Goal: Contribute content: Contribute content

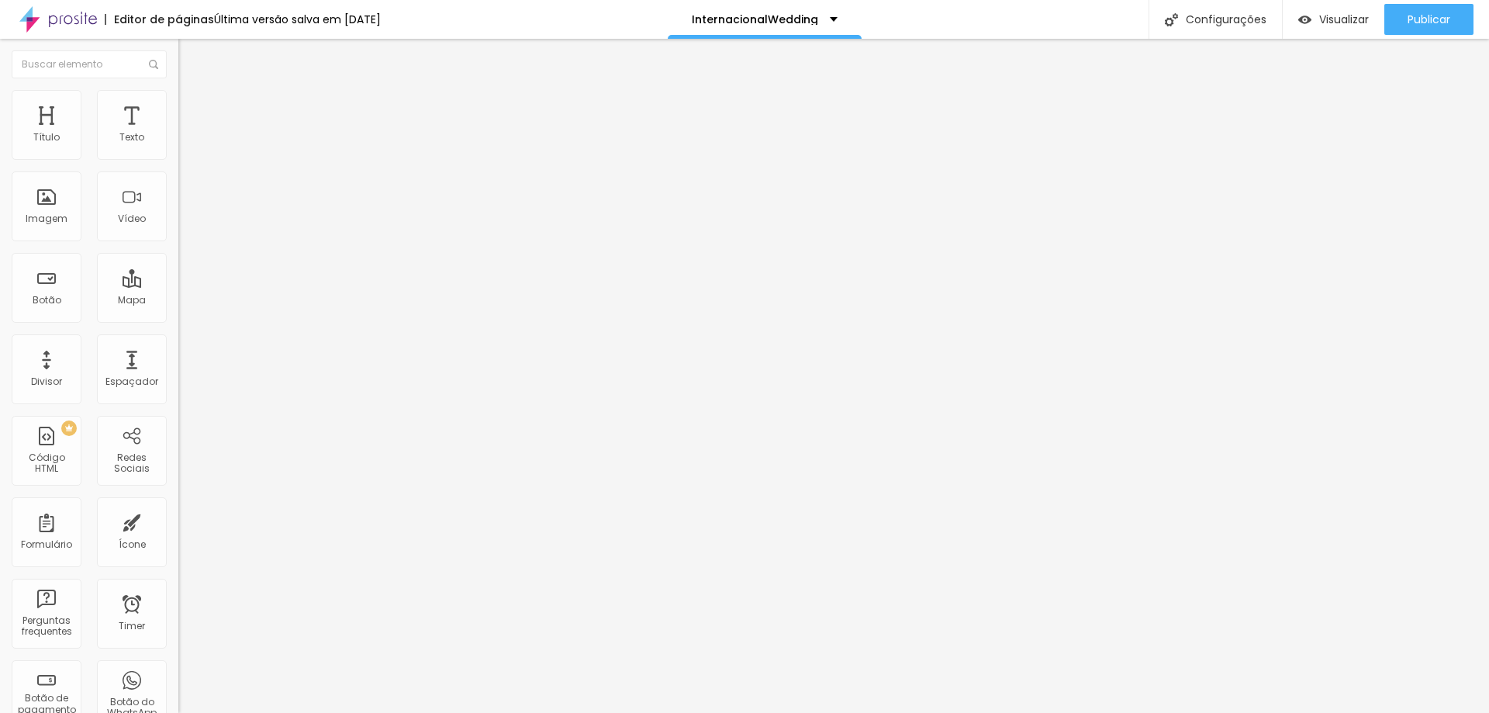
click at [178, 178] on span "Titulo 5" at bounding box center [195, 171] width 34 height 13
click at [178, 147] on span "Titulo 2" at bounding box center [203, 136] width 50 height 19
click at [178, 189] on span "Titulo 6" at bounding box center [192, 182] width 29 height 13
click at [178, 105] on li "Avançado" at bounding box center [267, 98] width 178 height 16
type input "7"
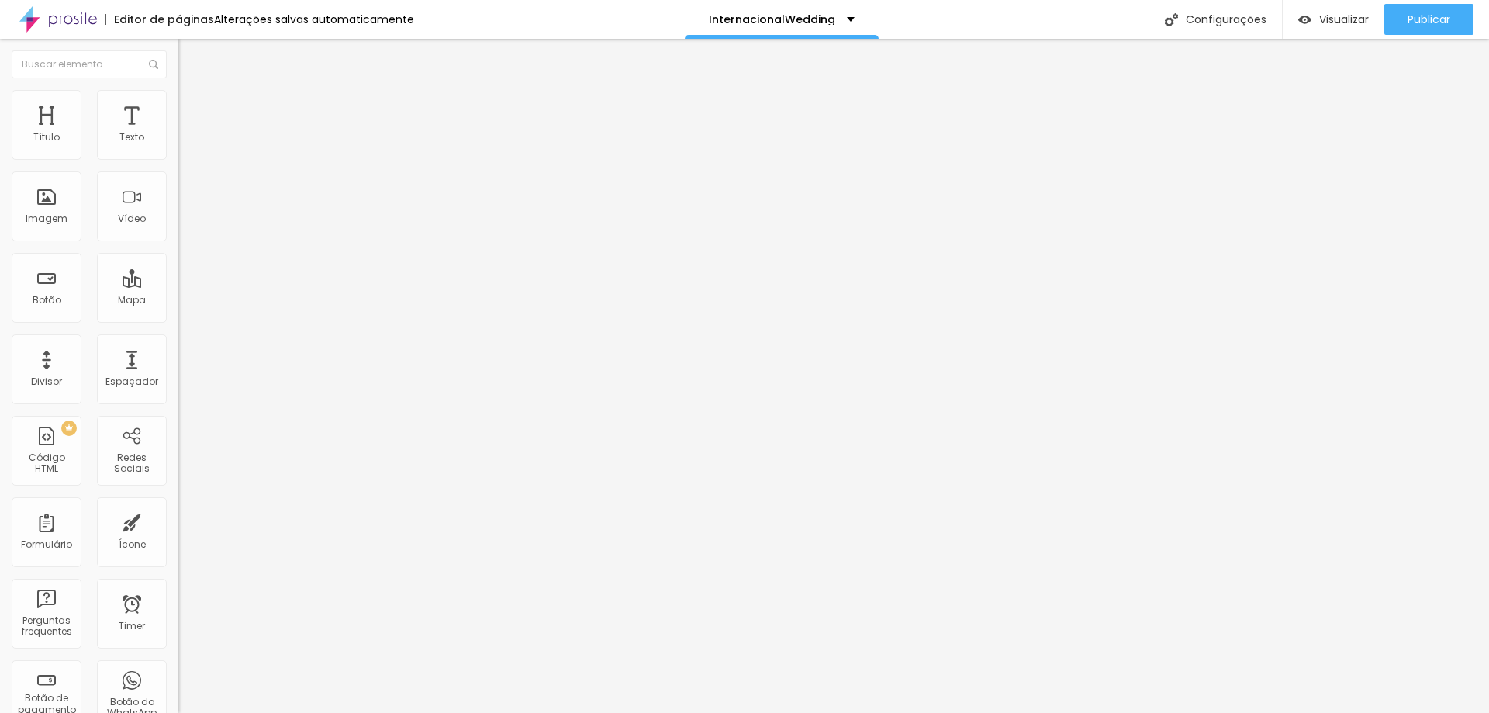
type input "7"
type input "0"
drag, startPoint x: 43, startPoint y: 154, endPoint x: 22, endPoint y: 162, distance: 23.3
type input "0"
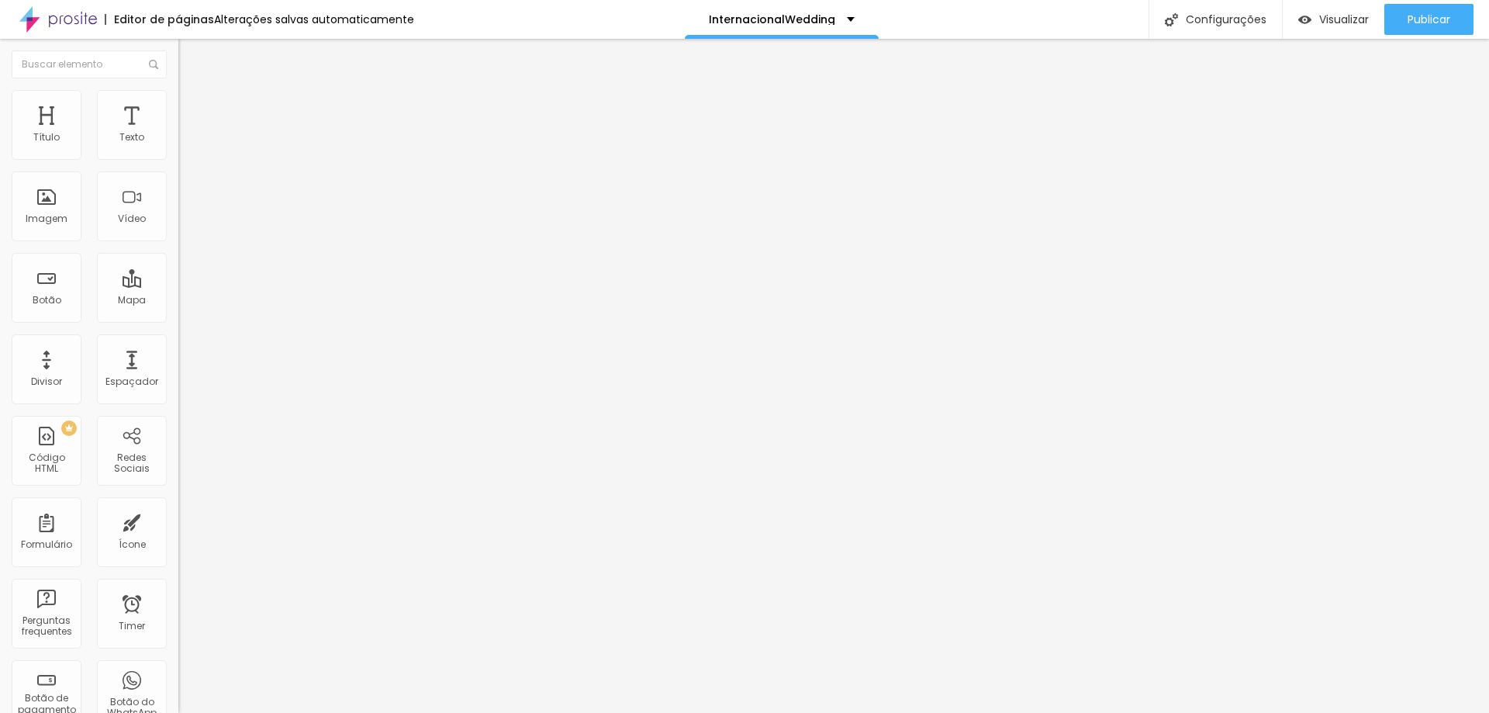
click at [178, 285] on input "range" at bounding box center [228, 291] width 100 height 12
click at [178, 94] on ul "Estilo Avançado" at bounding box center [267, 89] width 178 height 31
click at [178, 97] on ul "Estilo Avançado" at bounding box center [267, 89] width 178 height 31
click at [178, 86] on img at bounding box center [185, 81] width 14 height 14
click at [178, 130] on div "Titulo 1 H1" at bounding box center [267, 123] width 178 height 16
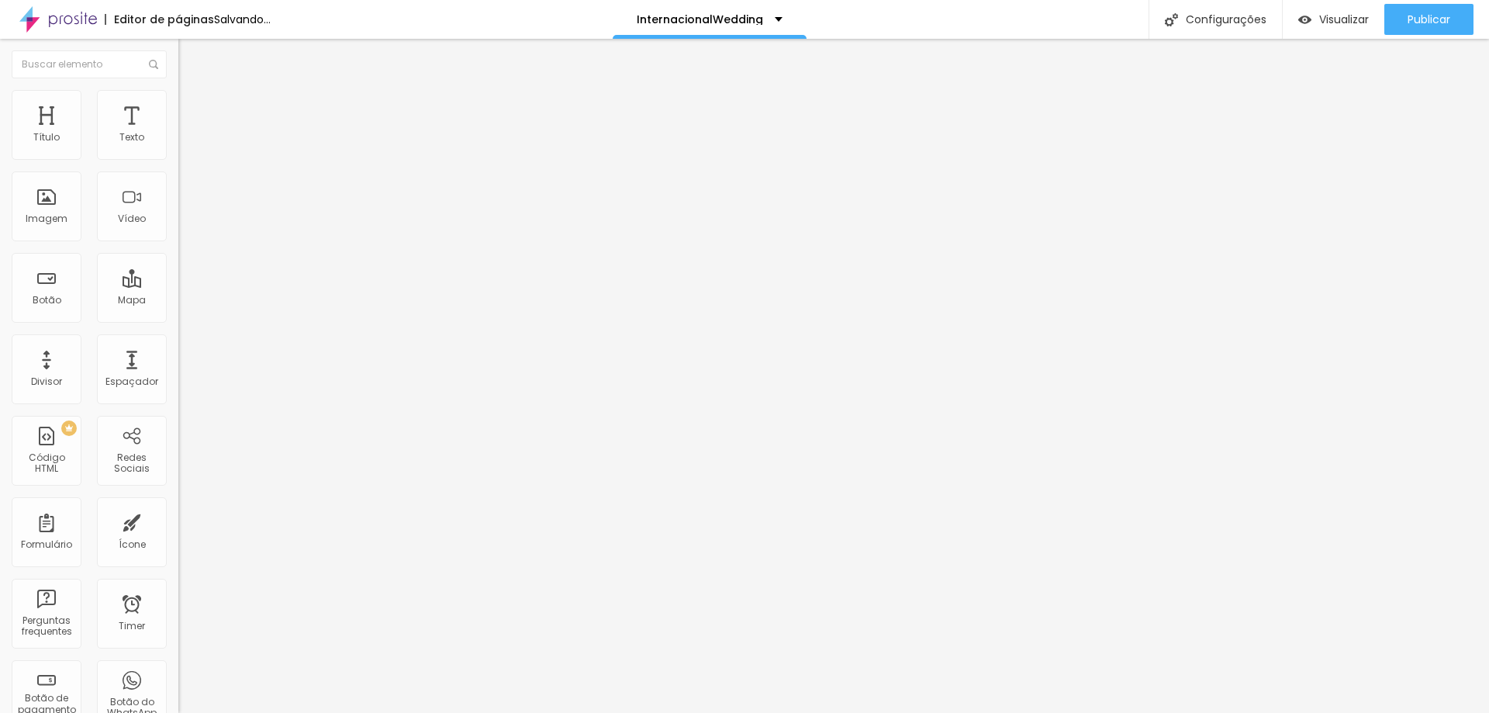
click at [178, 147] on span "Titulo 2" at bounding box center [203, 136] width 50 height 19
click at [178, 188] on div "Titulo 6 H6" at bounding box center [267, 182] width 178 height 9
click at [178, 192] on div "Titulo 6 H6" at bounding box center [267, 184] width 178 height 15
click at [192, 193] on span "Titulo 6" at bounding box center [206, 186] width 29 height 13
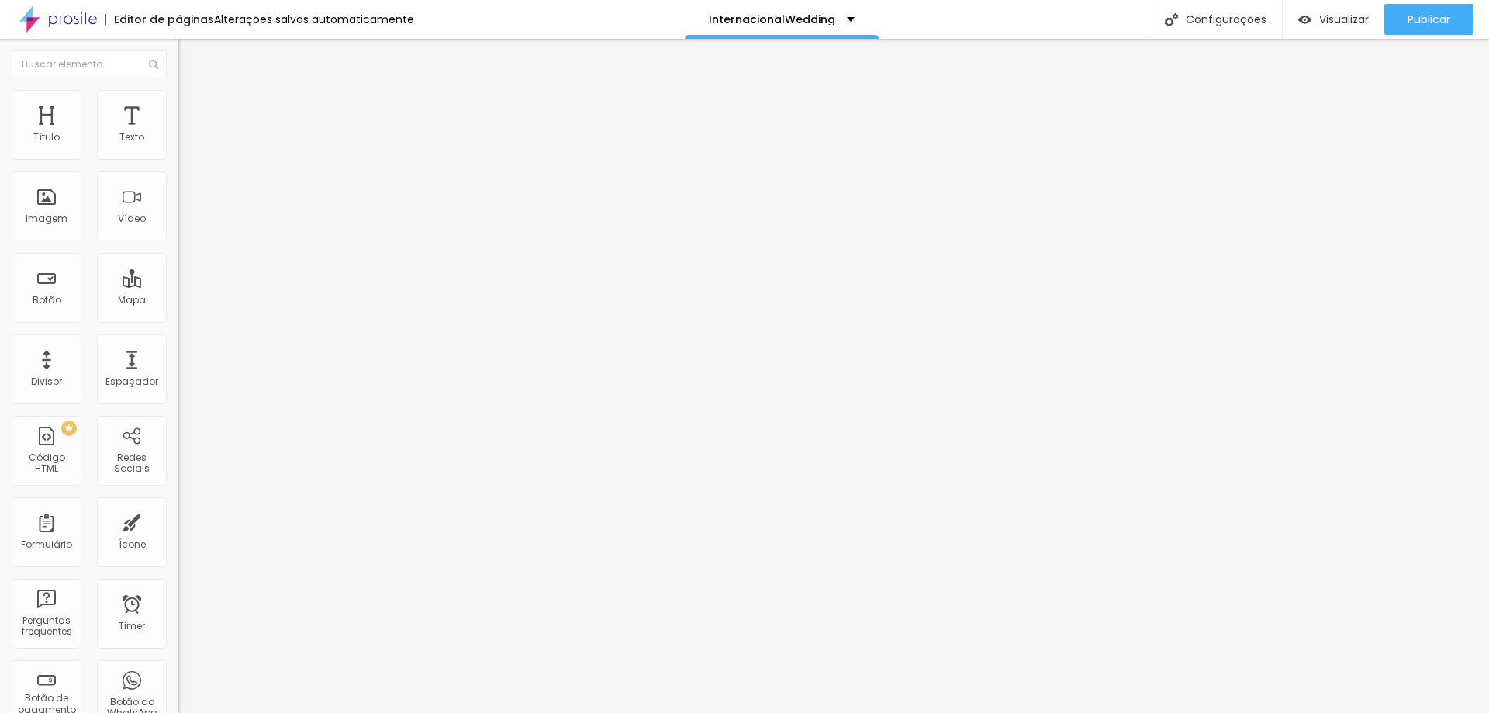
click at [192, 193] on span "Titulo 6" at bounding box center [206, 186] width 29 height 13
click at [178, 178] on span "Titulo 5" at bounding box center [195, 171] width 34 height 13
click at [178, 170] on span "Titulo 4" at bounding box center [198, 162] width 41 height 16
drag, startPoint x: 82, startPoint y: 251, endPoint x: 87, endPoint y: 228, distance: 23.0
click at [178, 159] on span "Titulo 3" at bounding box center [199, 150] width 43 height 18
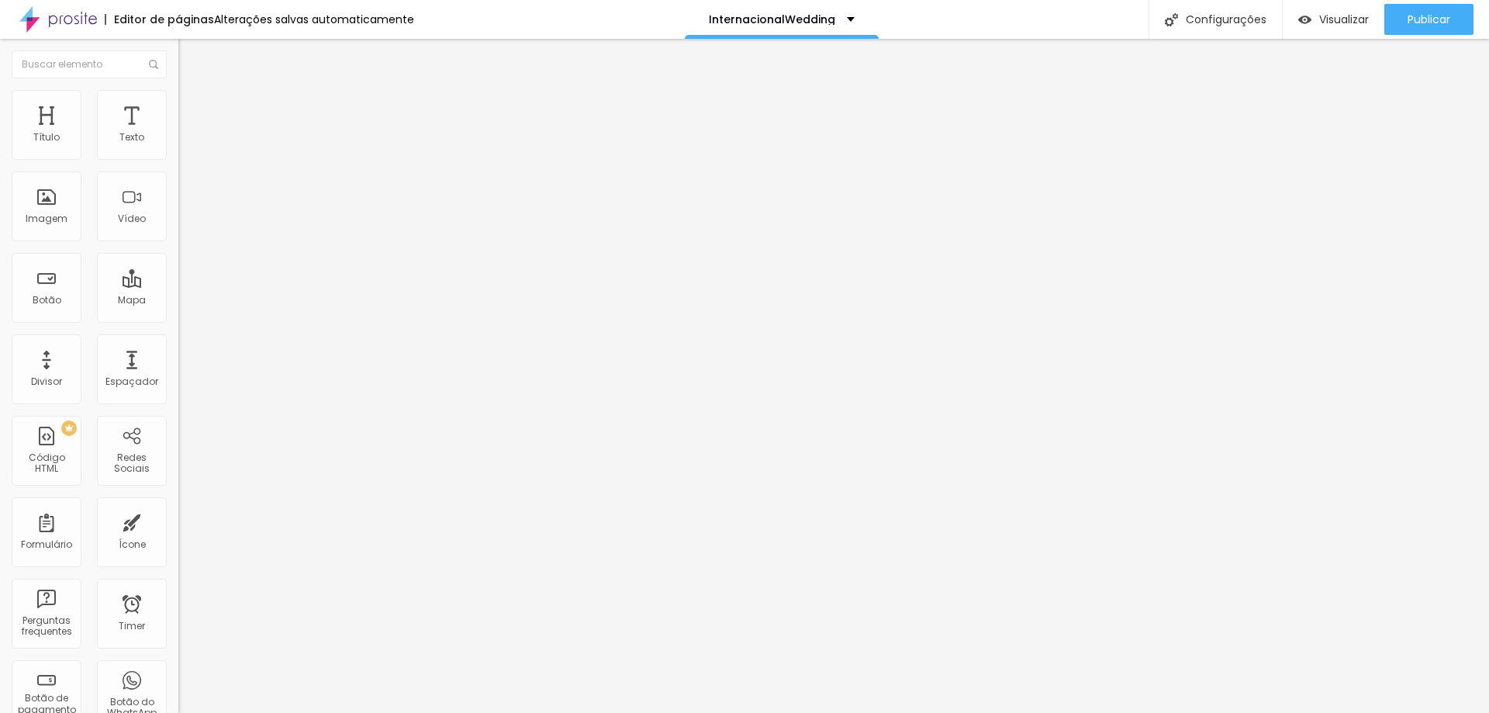
click at [178, 133] on span "Titulo 1" at bounding box center [203, 123] width 50 height 22
click at [192, 133] on span "Titulo 1" at bounding box center [217, 123] width 50 height 22
click at [178, 178] on span "Titulo 5" at bounding box center [195, 171] width 34 height 13
click at [178, 193] on span "Titulo 6" at bounding box center [192, 187] width 29 height 12
click at [192, 193] on span "Titulo 6" at bounding box center [206, 187] width 29 height 12
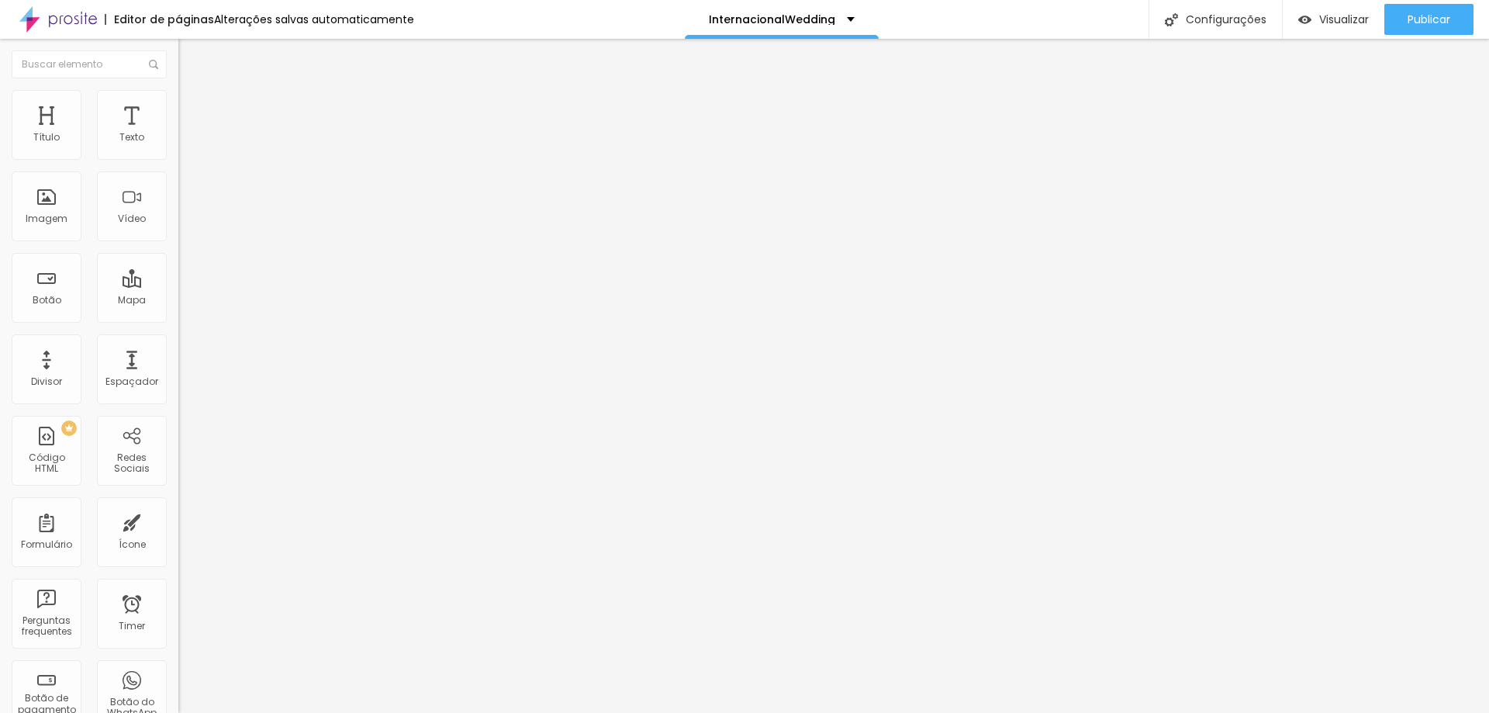
click at [178, 131] on span "Titulo 1" at bounding box center [203, 124] width 50 height 13
click at [178, 147] on span "Titulo 2" at bounding box center [203, 136] width 50 height 19
click at [178, 188] on div "Titulo 6 H6" at bounding box center [267, 182] width 178 height 9
click at [178, 192] on div "Titulo 6 H6" at bounding box center [267, 184] width 178 height 15
click at [192, 105] on span "Avançado" at bounding box center [217, 100] width 51 height 13
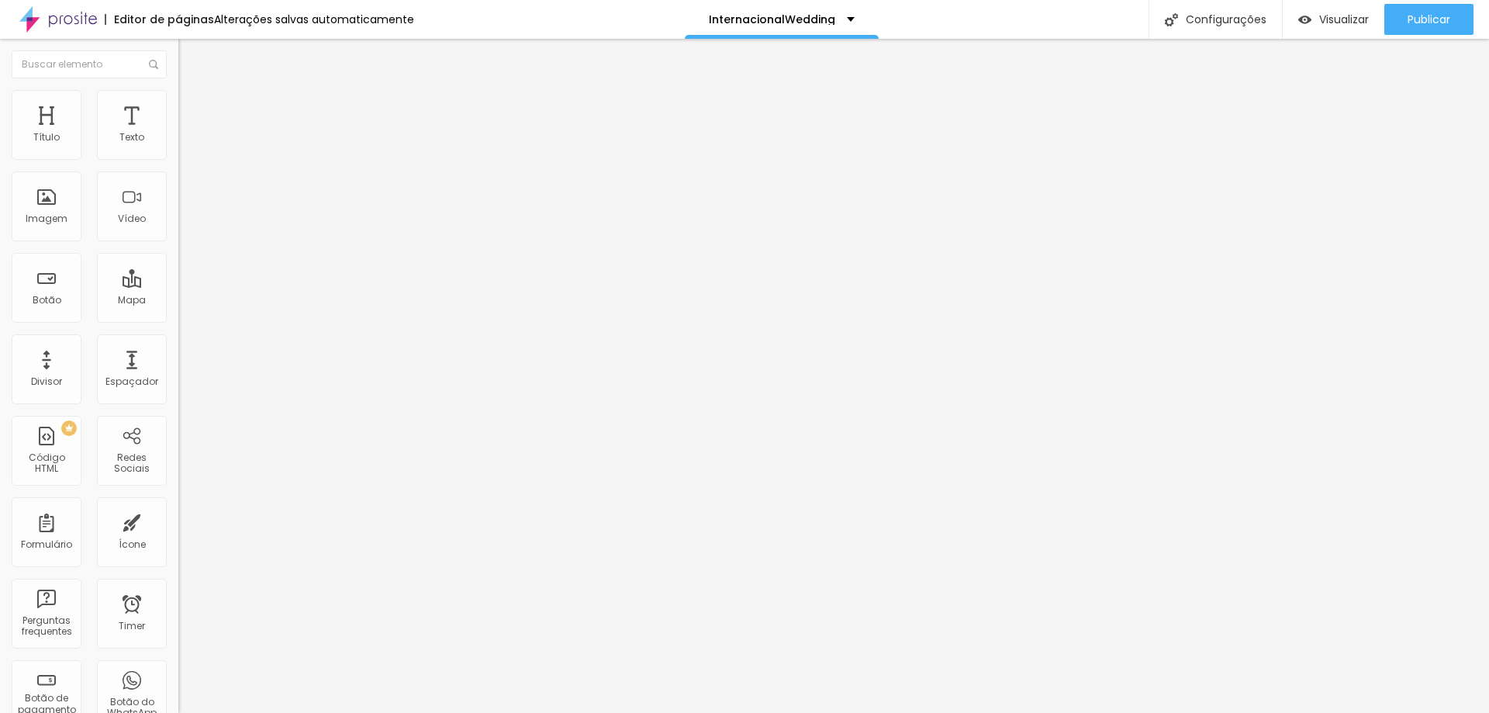
drag, startPoint x: 49, startPoint y: 188, endPoint x: 28, endPoint y: 196, distance: 22.6
click at [178, 325] on div "10 Espaço de baixo" at bounding box center [267, 435] width 178 height 220
drag, startPoint x: 39, startPoint y: 191, endPoint x: 21, endPoint y: 196, distance: 18.6
click at [178, 325] on div "10 Espaço de baixo" at bounding box center [267, 435] width 178 height 220
click at [116, 114] on div "Texto" at bounding box center [132, 125] width 70 height 70
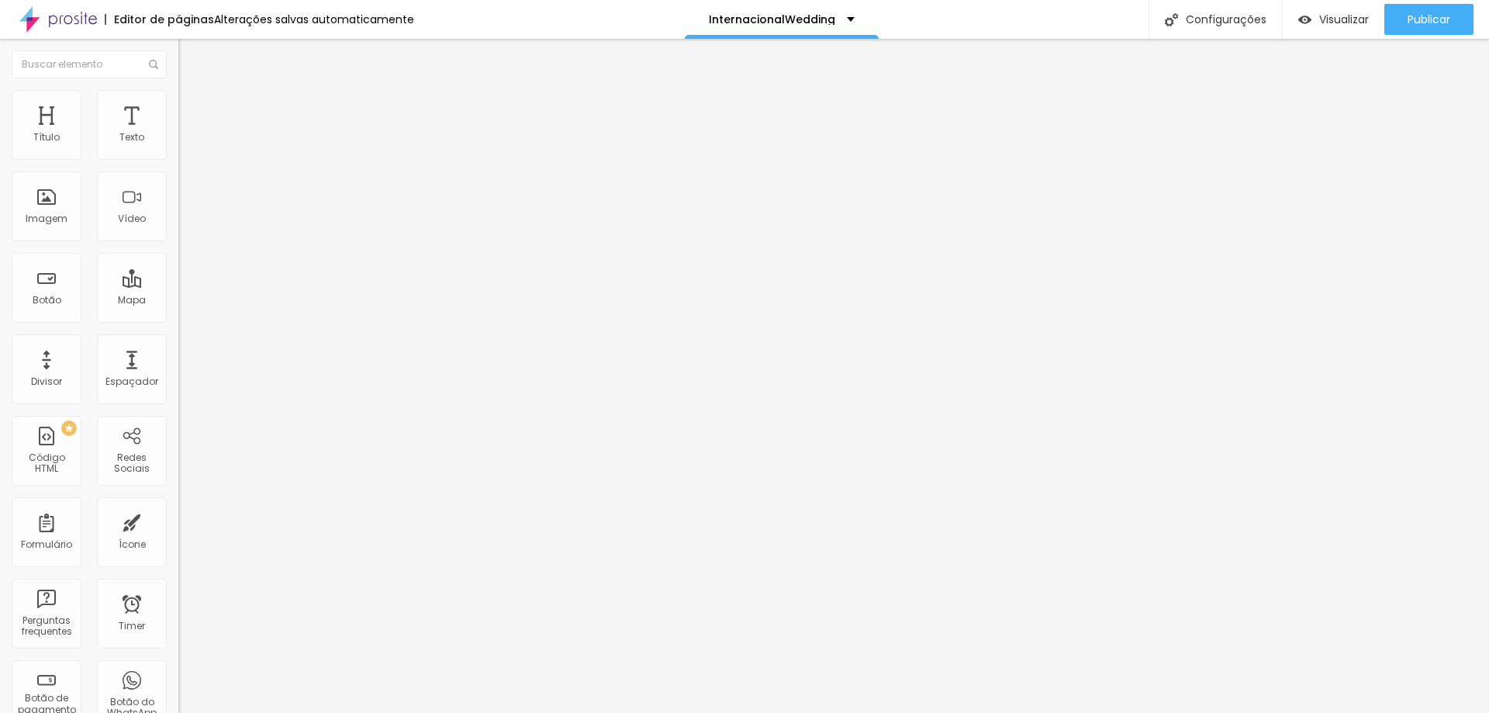
click at [190, 57] on img "button" at bounding box center [196, 56] width 12 height 12
click at [190, 50] on img "button" at bounding box center [196, 56] width 12 height 12
click at [178, 50] on button "Editar Texto" at bounding box center [267, 57] width 178 height 36
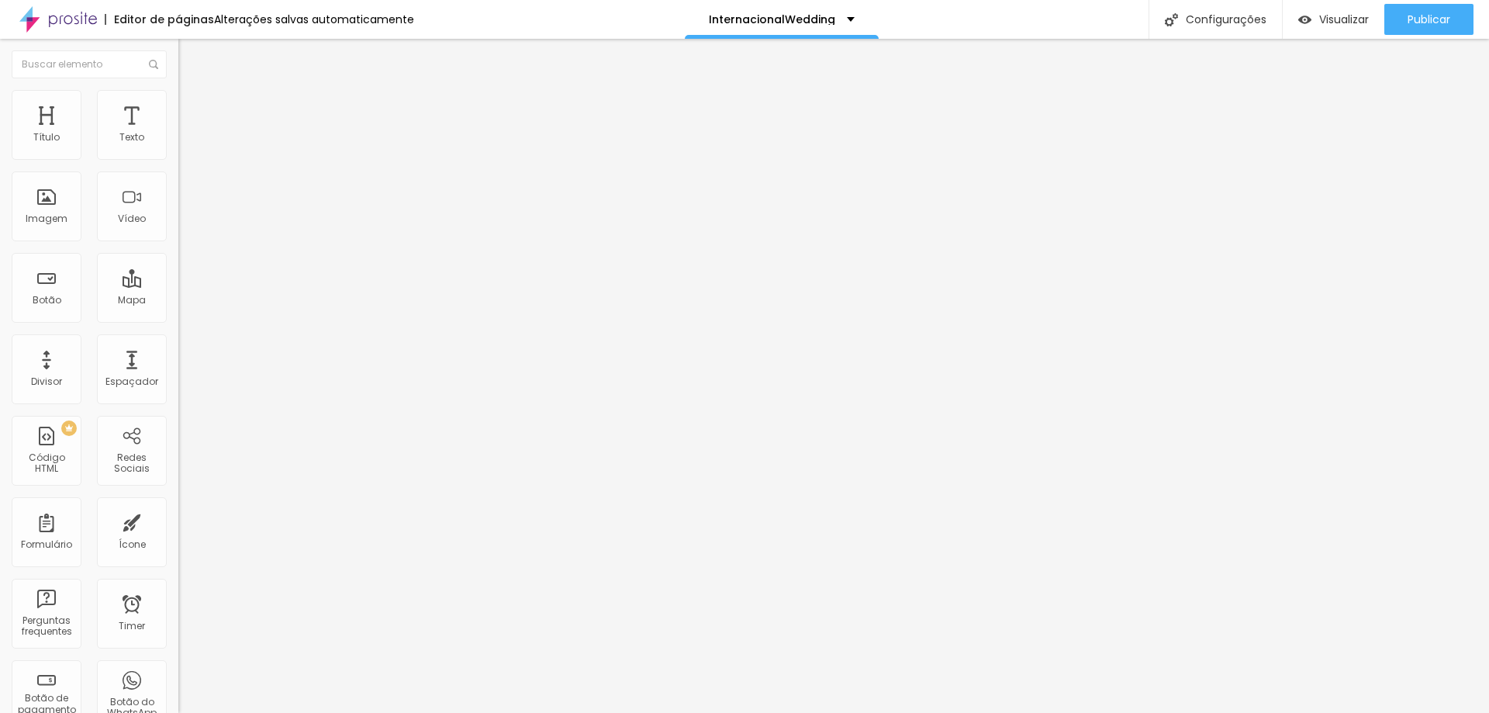
click at [190, 57] on img "button" at bounding box center [196, 56] width 12 height 12
click at [178, 133] on span "Trocar imagem" at bounding box center [220, 126] width 85 height 13
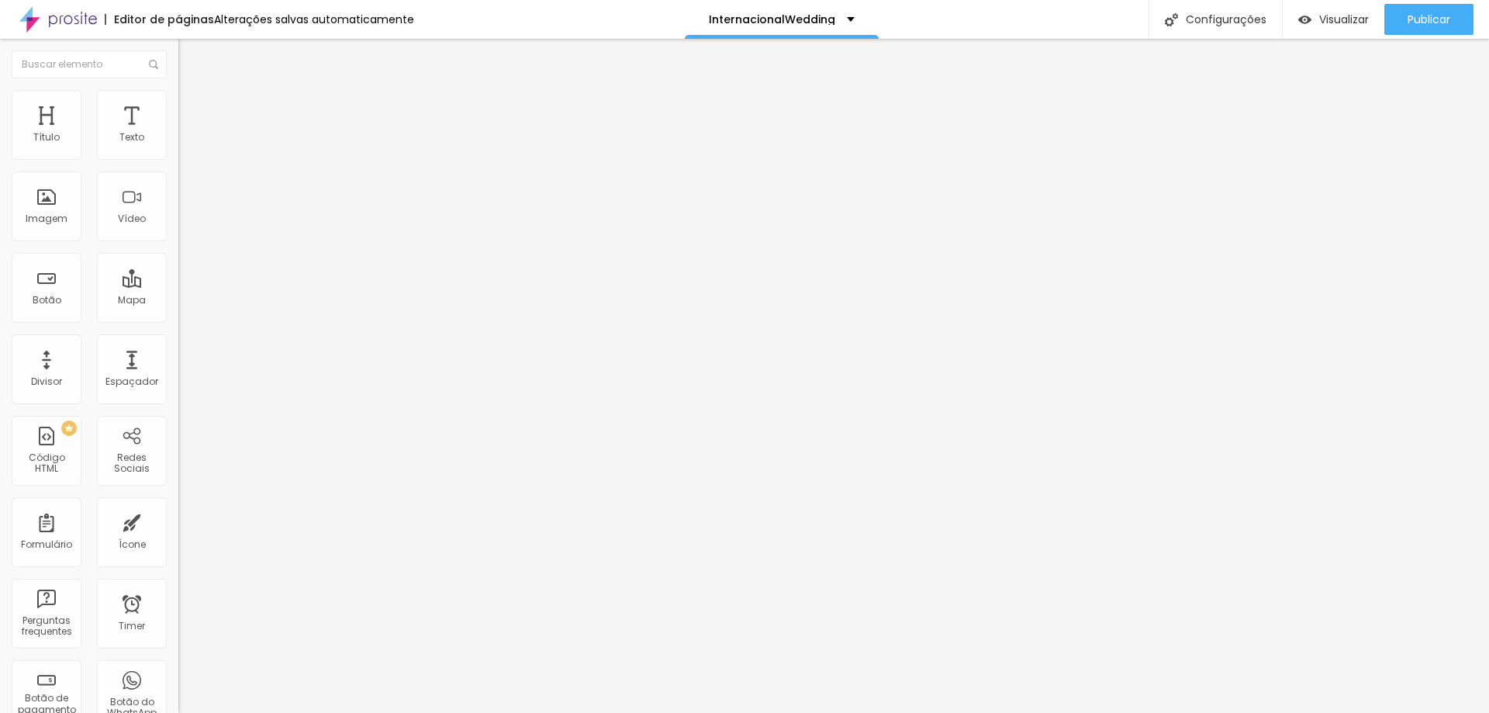
click at [178, 133] on span "Trocar imagem" at bounding box center [220, 126] width 85 height 13
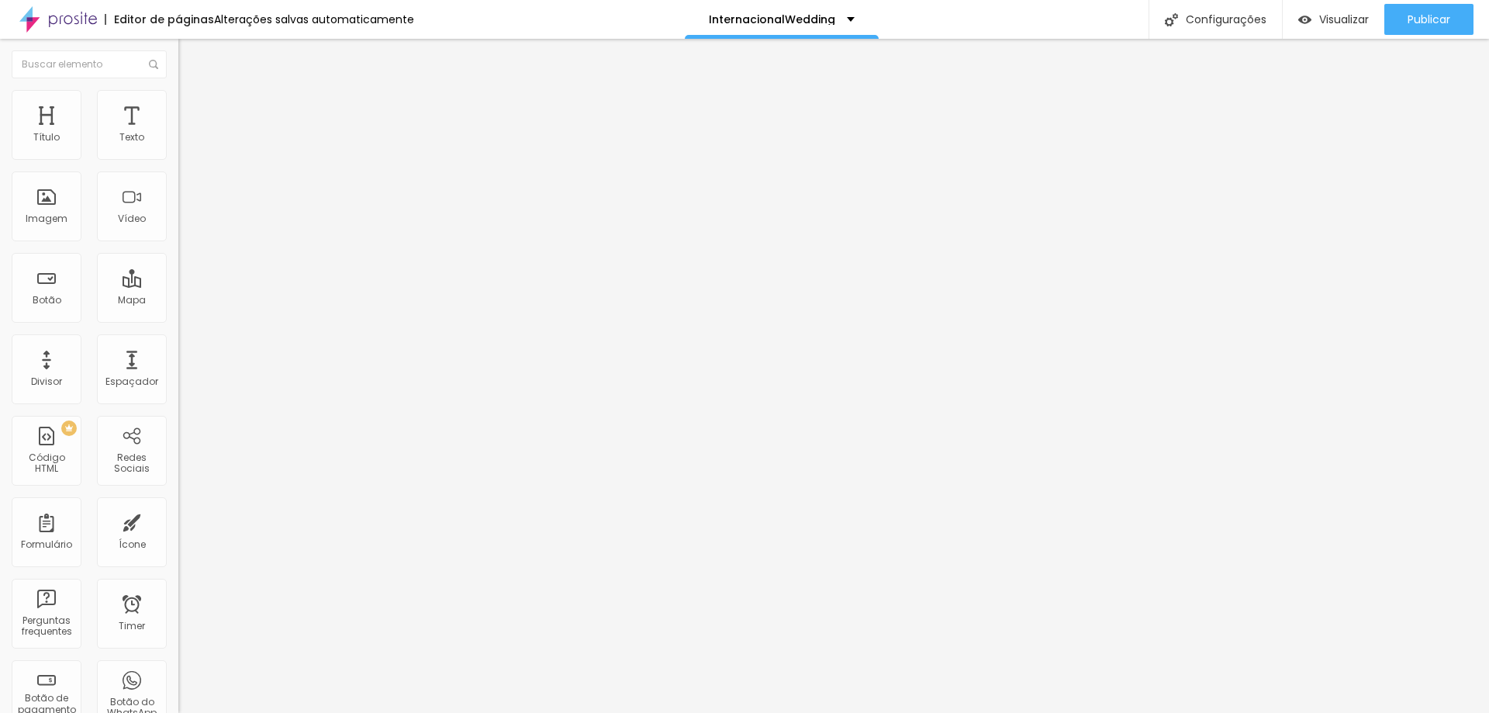
click at [178, 133] on span "Trocar imagem" at bounding box center [220, 126] width 85 height 13
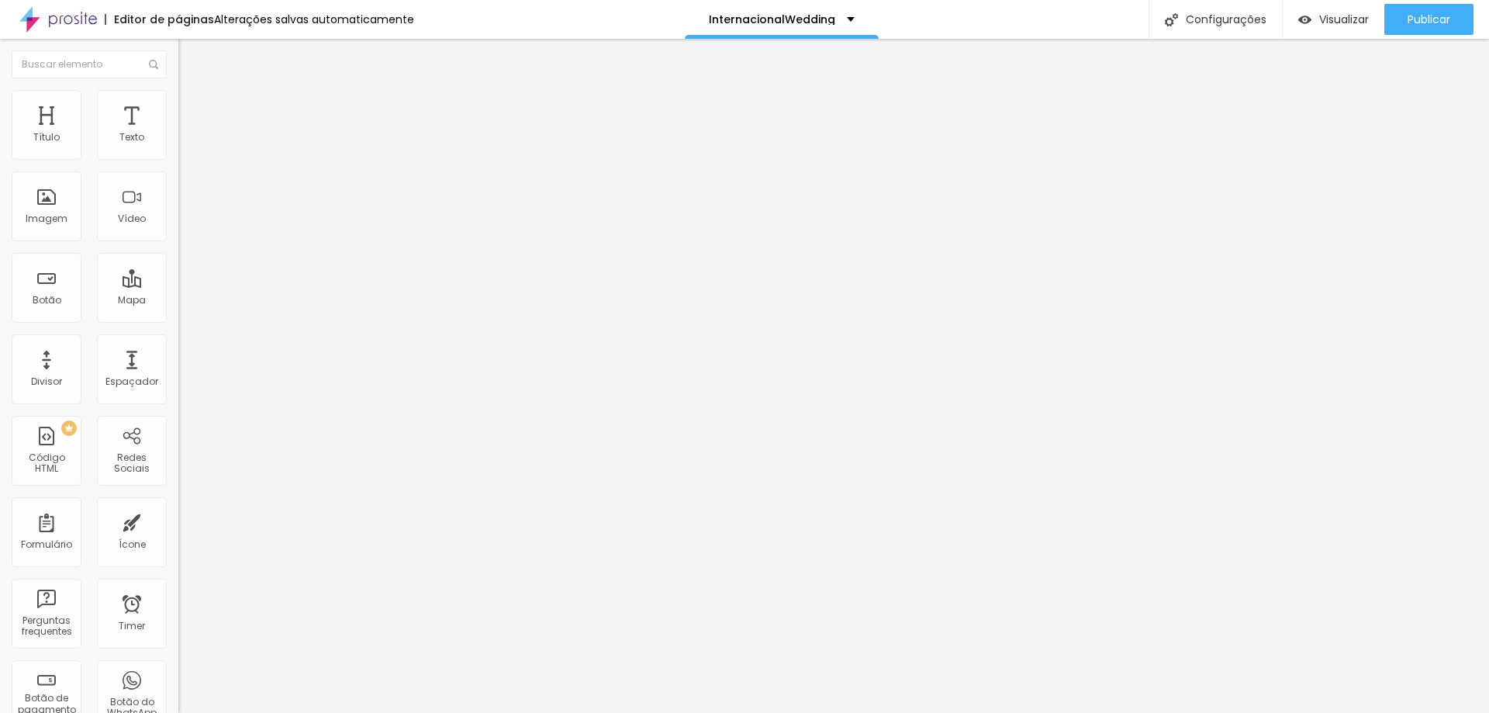
click at [178, 133] on span "Trocar imagem" at bounding box center [220, 126] width 85 height 13
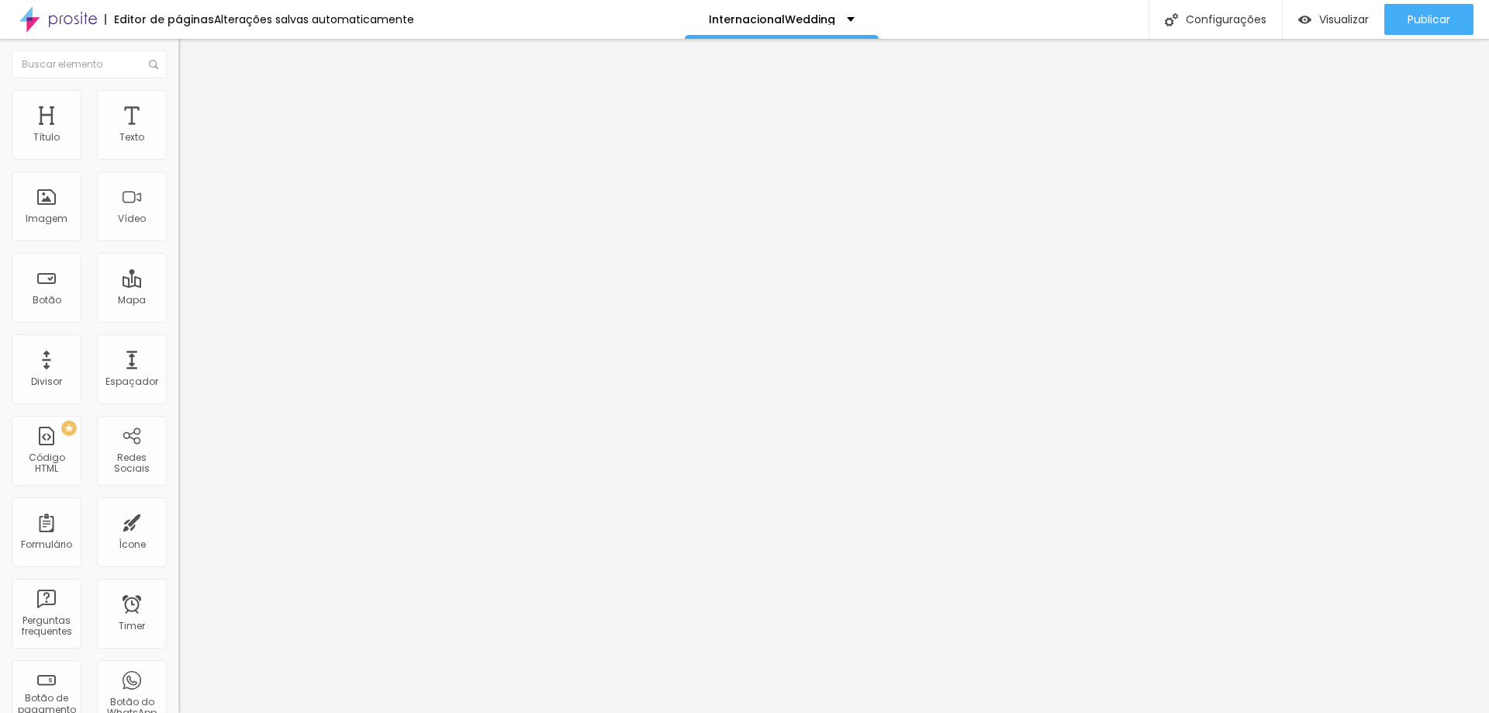
click at [178, 102] on li "Avançado" at bounding box center [267, 98] width 178 height 16
click at [178, 49] on button "Editar Texto" at bounding box center [267, 57] width 178 height 36
click at [190, 56] on div "Editar Texto" at bounding box center [234, 56] width 88 height 12
click at [192, 105] on span "Avançado" at bounding box center [217, 100] width 51 height 13
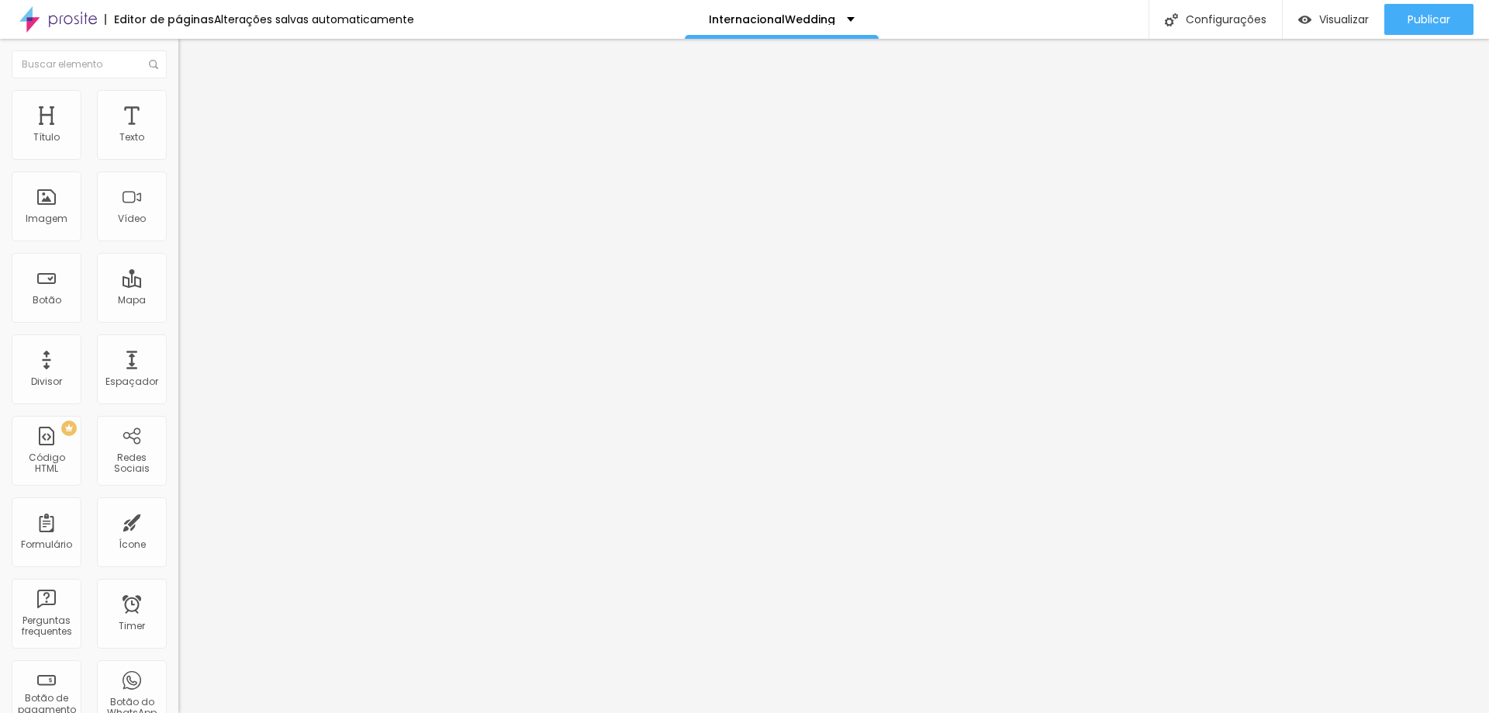
click at [178, 48] on button "Editar Título" at bounding box center [267, 57] width 178 height 36
click at [178, 133] on span "Adicionar imagem" at bounding box center [228, 126] width 100 height 13
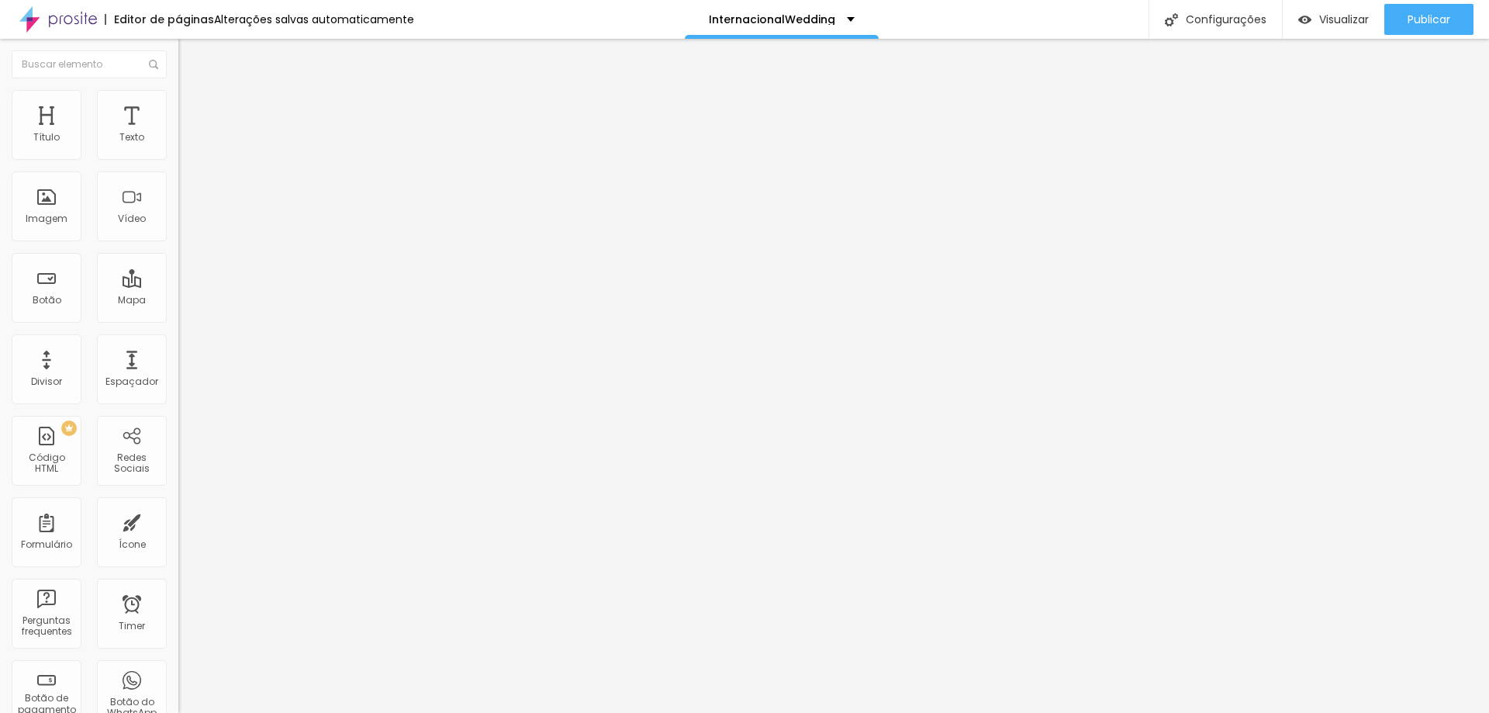
click at [178, 92] on li "Estilo" at bounding box center [267, 98] width 178 height 16
click at [178, 105] on li "Avançado" at bounding box center [267, 113] width 178 height 16
type input "7"
type input "0"
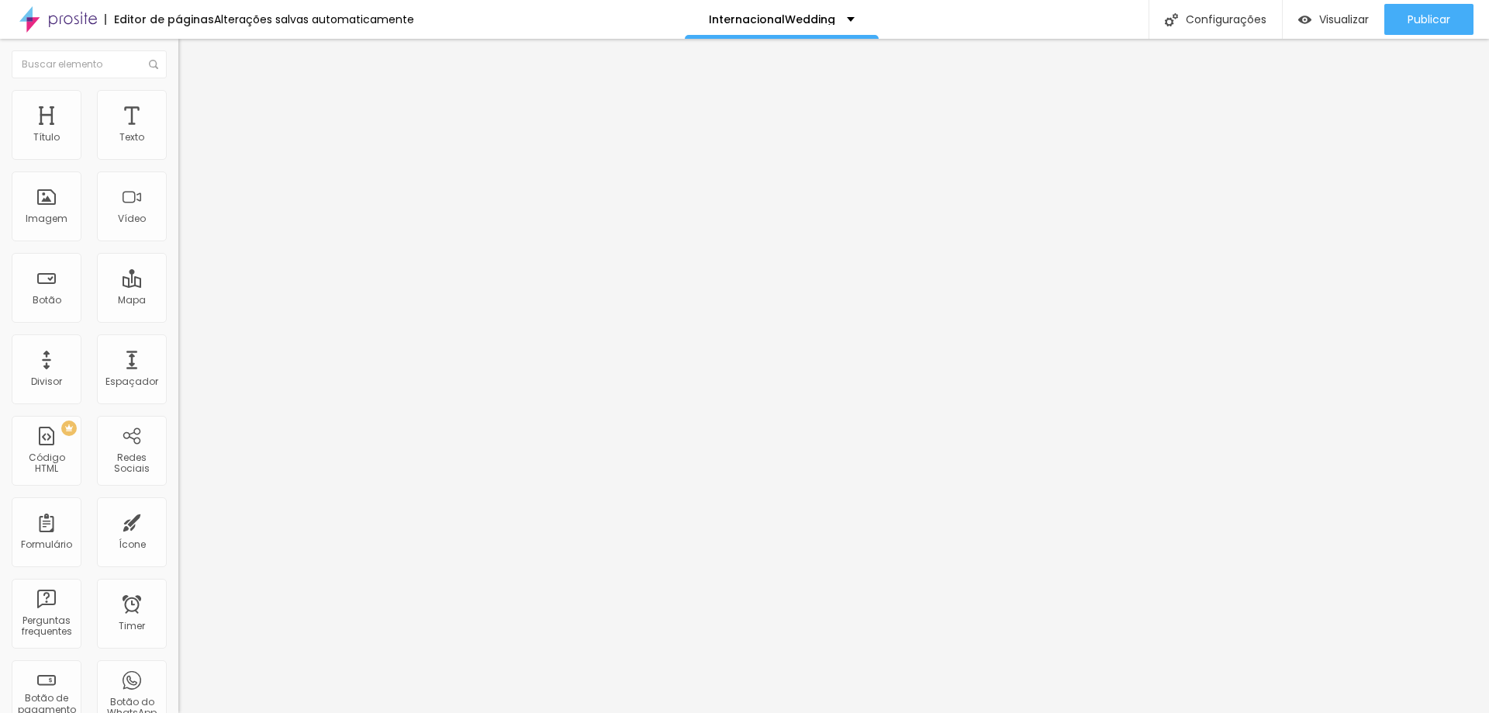
type input "0"
drag, startPoint x: 33, startPoint y: 158, endPoint x: 5, endPoint y: 168, distance: 29.7
type input "0"
click at [178, 301] on input "range" at bounding box center [228, 307] width 100 height 12
type input "4"
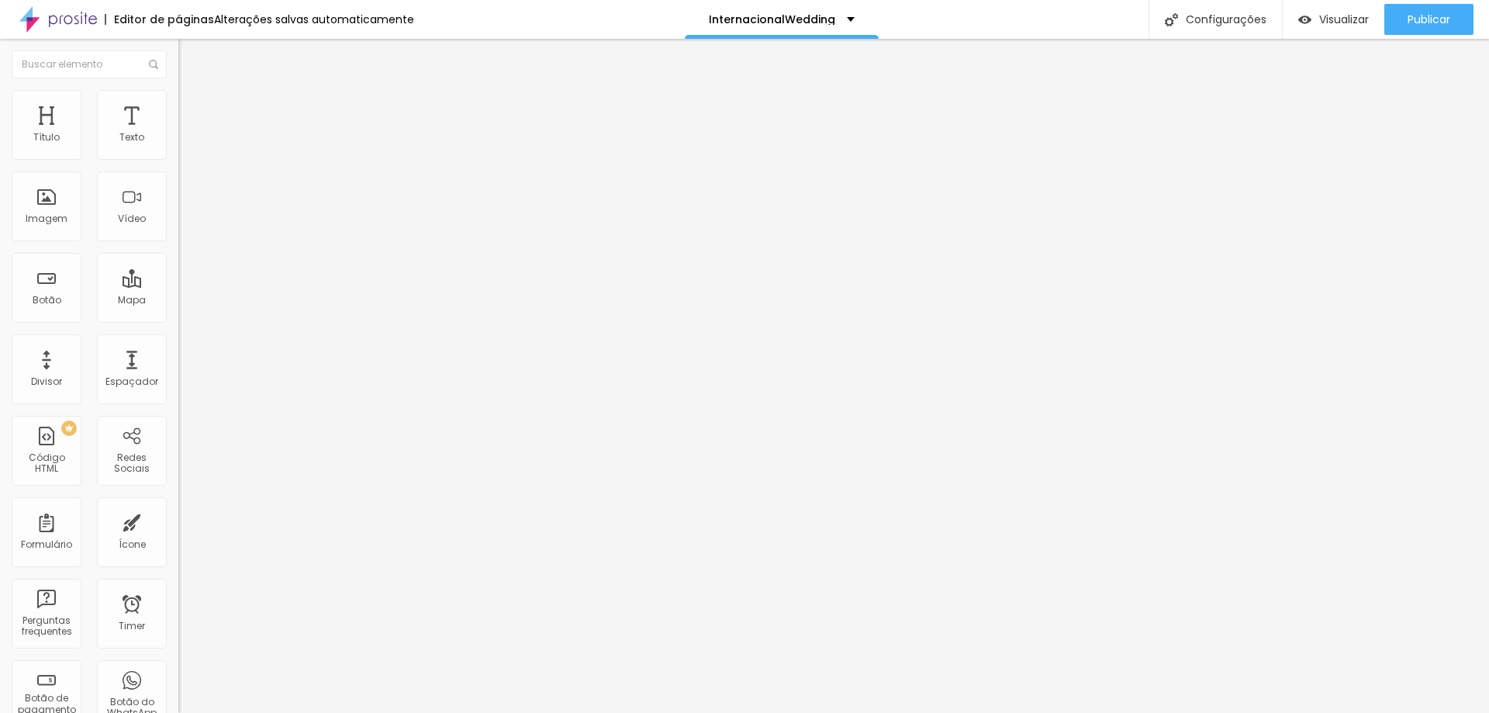
type input "4"
type input "0"
drag, startPoint x: 39, startPoint y: 185, endPoint x: 0, endPoint y: 195, distance: 40.3
type input "0"
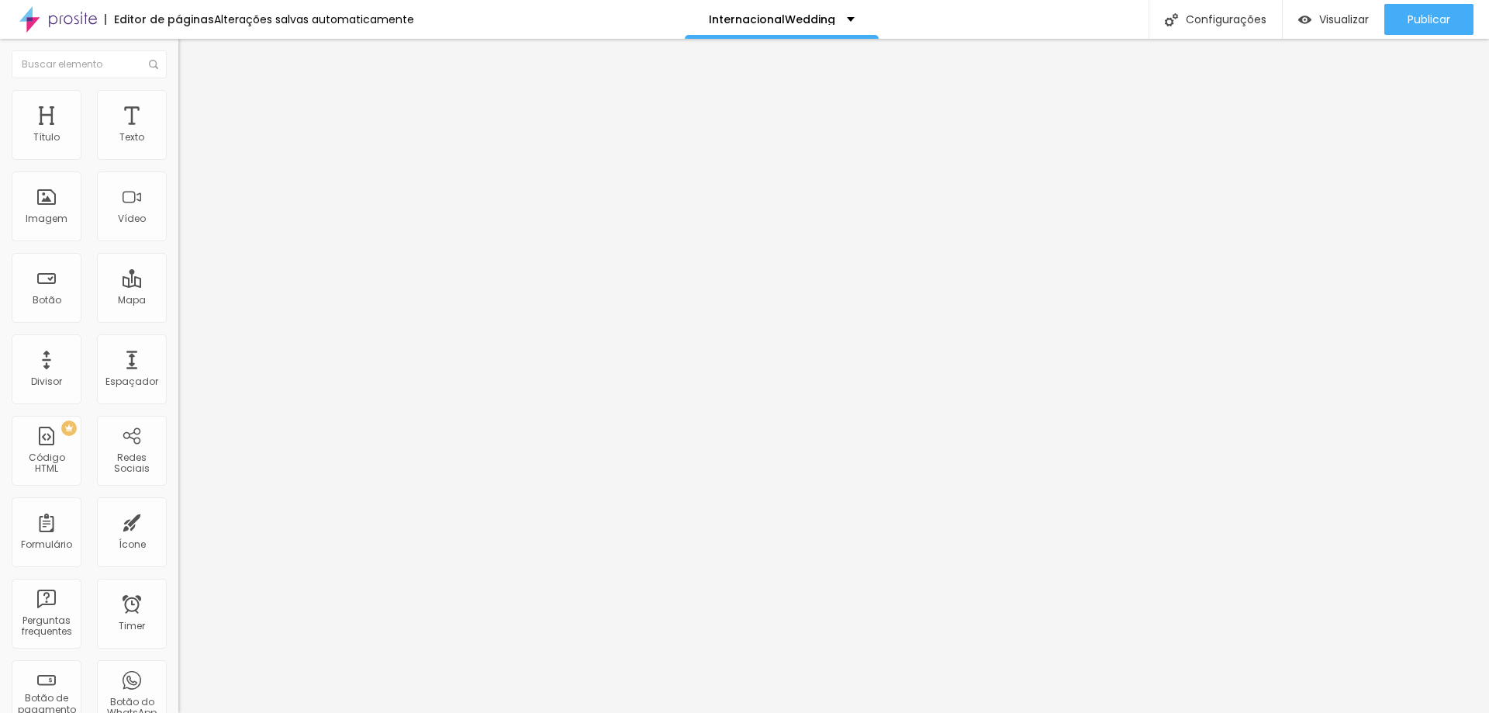
click at [178, 520] on input "range" at bounding box center [228, 526] width 100 height 12
click at [178, 284] on div "Proporção Original Cinema 16:9 Padrão 4:3 Quadrado 1:1 Original" at bounding box center [267, 253] width 178 height 61
click at [178, 243] on span "Original" at bounding box center [196, 236] width 37 height 13
click at [178, 251] on div "Cinema 16:9" at bounding box center [267, 245] width 178 height 9
click at [178, 285] on span "Original" at bounding box center [196, 278] width 37 height 13
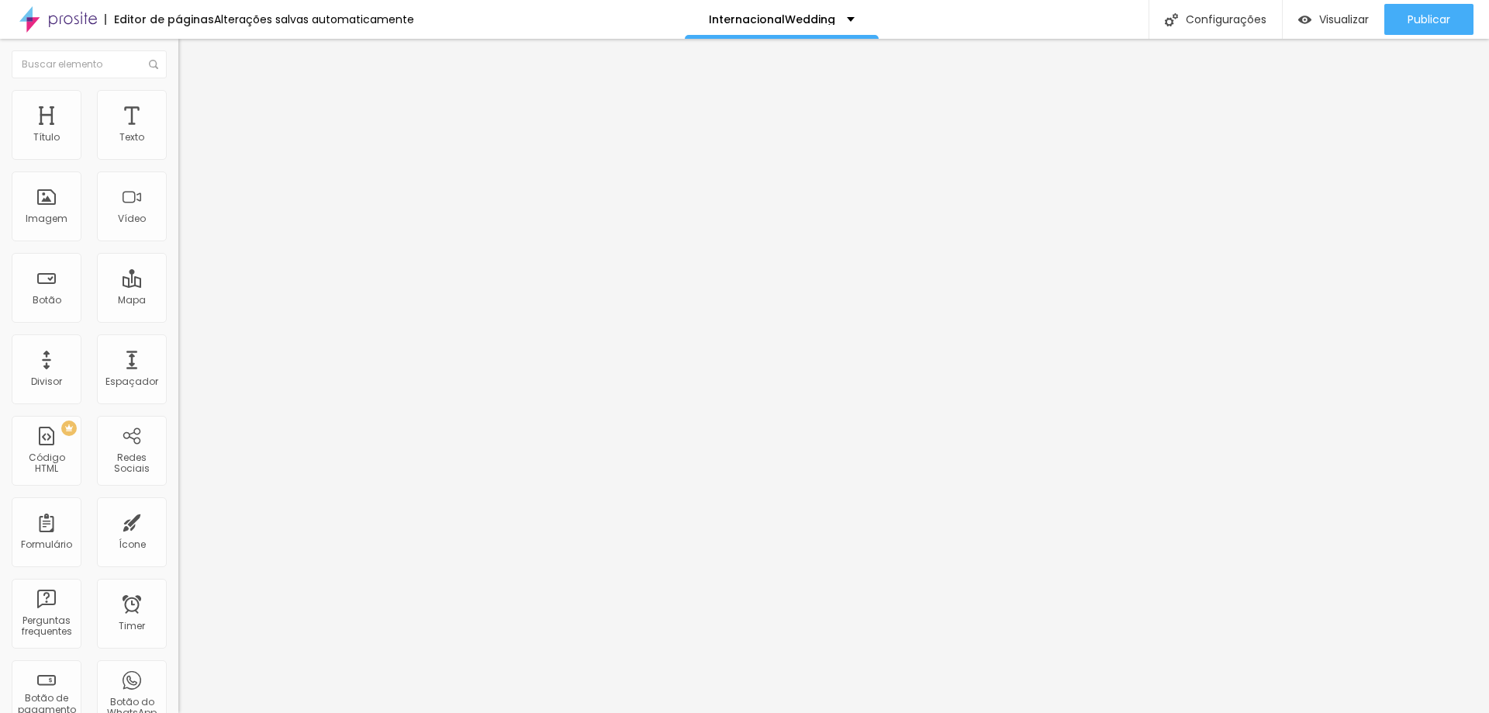
click at [178, 90] on img at bounding box center [185, 97] width 14 height 14
type input "95"
type input "20"
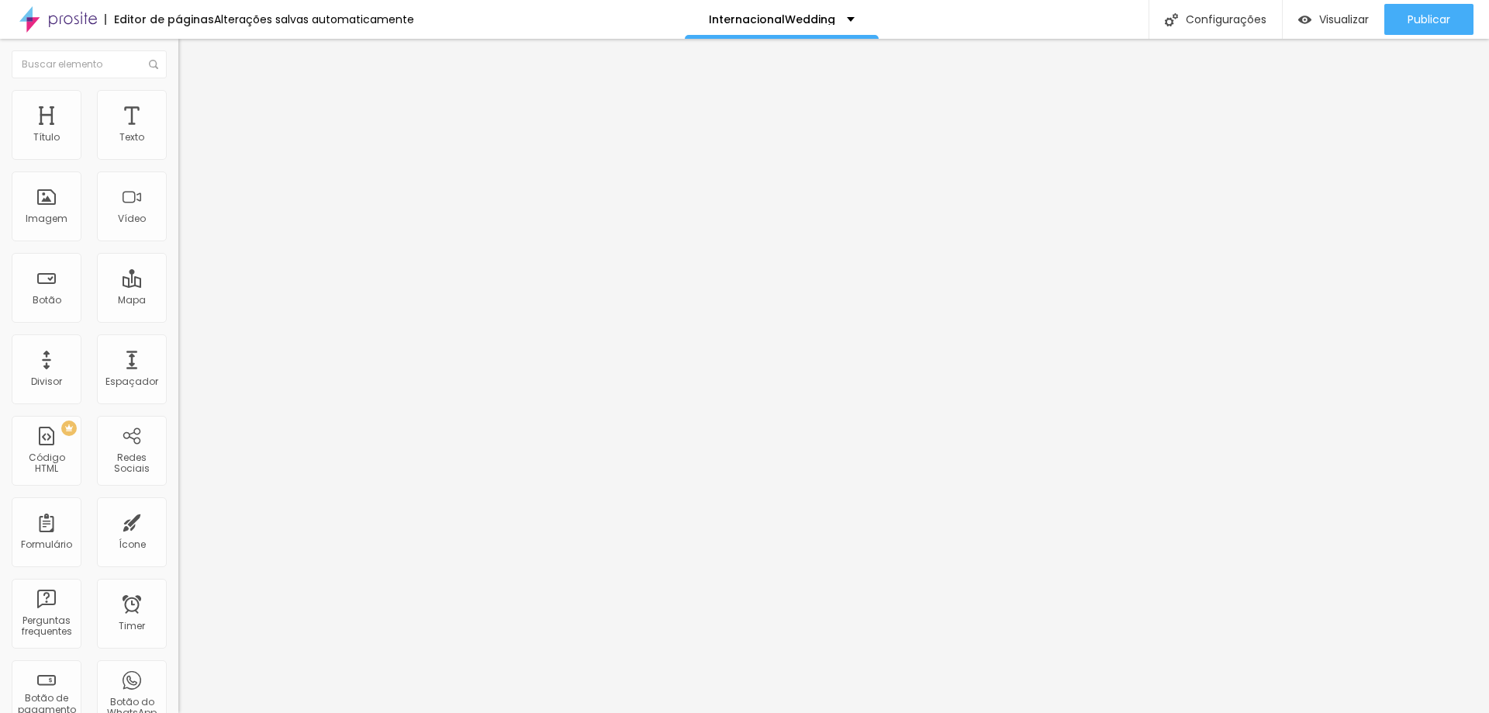
type input "15"
type input "10"
type input "15"
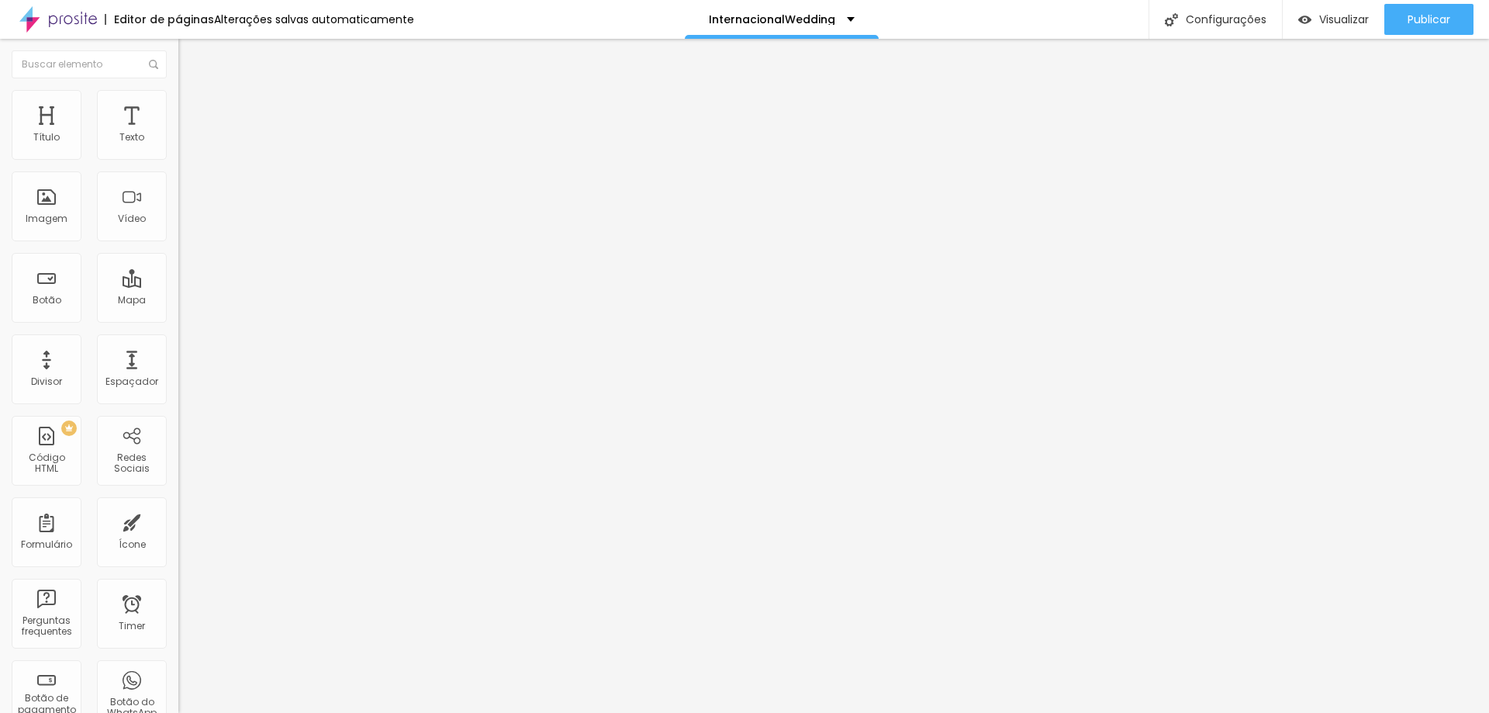
type input "15"
type input "20"
type input "15"
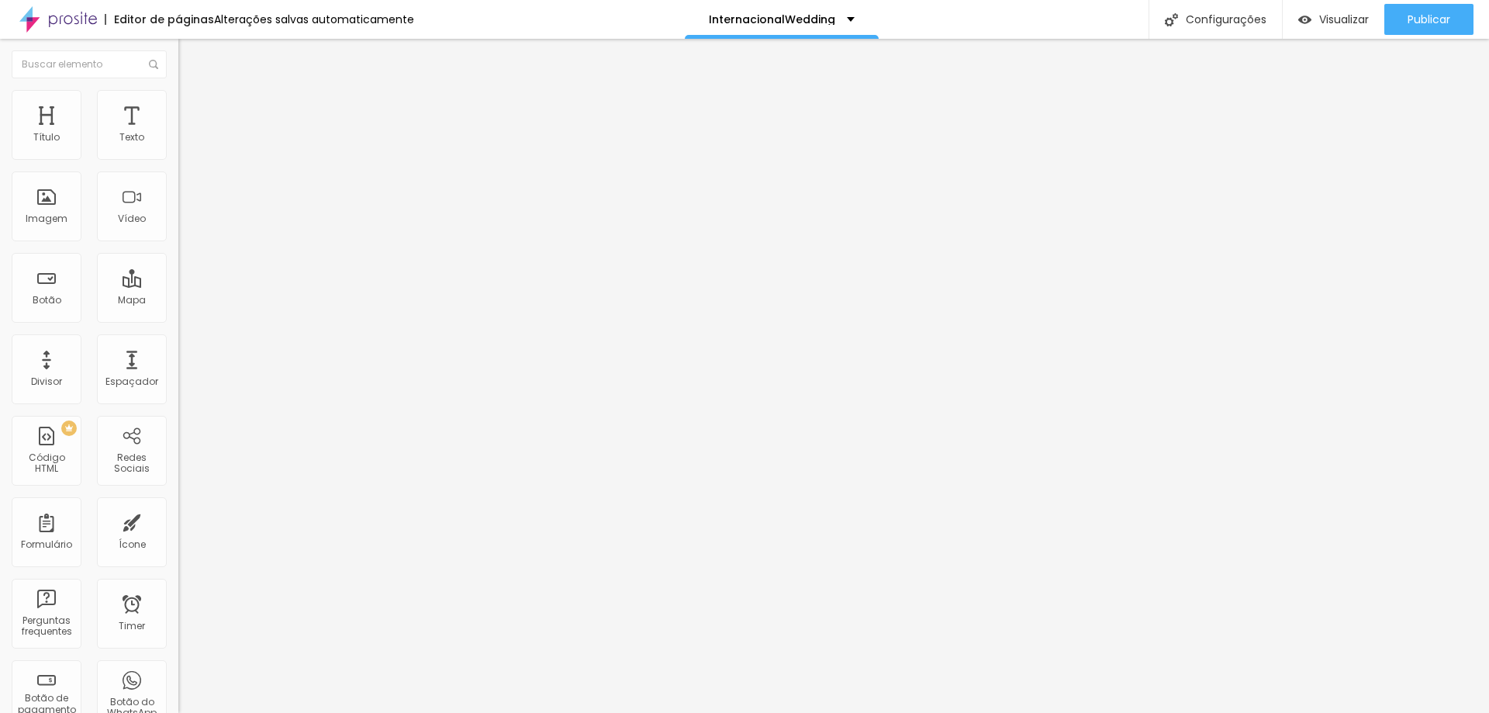
type input "10"
drag, startPoint x: 156, startPoint y: 166, endPoint x: 18, endPoint y: 164, distance: 138.1
type input "10"
click at [178, 159] on input "range" at bounding box center [228, 153] width 100 height 12
click at [190, 57] on img "button" at bounding box center [196, 56] width 12 height 12
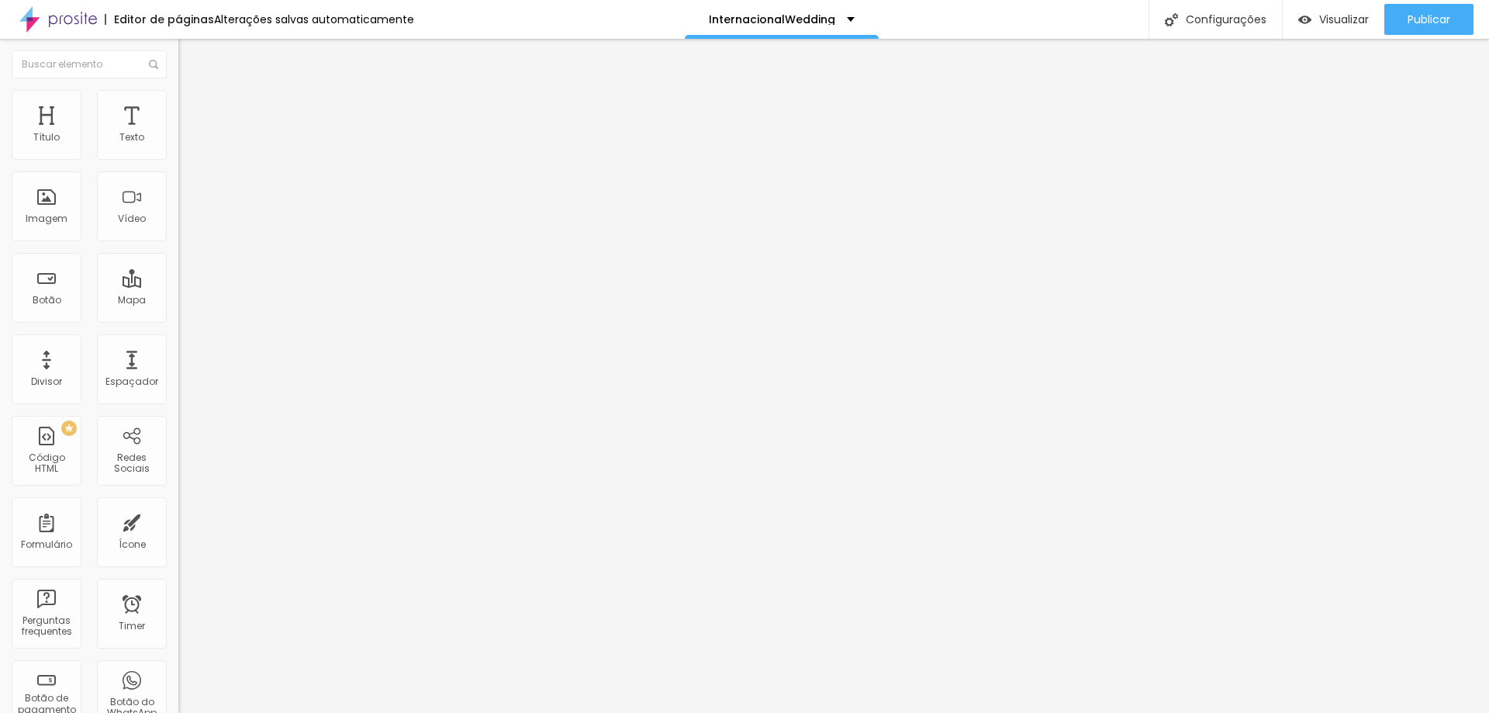
click at [192, 107] on span "Avançado" at bounding box center [217, 100] width 51 height 13
click at [178, 90] on li "Estilo" at bounding box center [267, 82] width 178 height 16
click at [178, 95] on img at bounding box center [185, 97] width 14 height 14
type input "11"
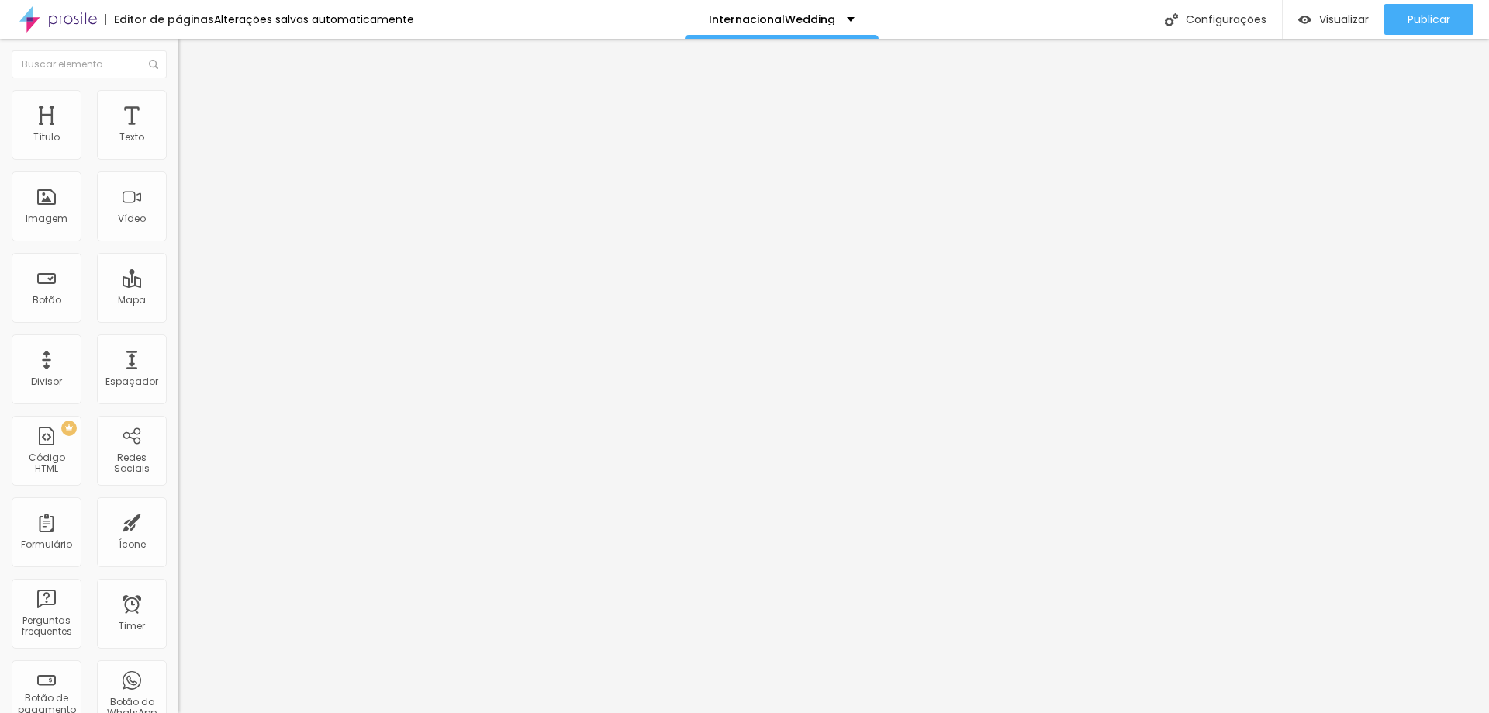
type input "16"
type input "17"
type input "18"
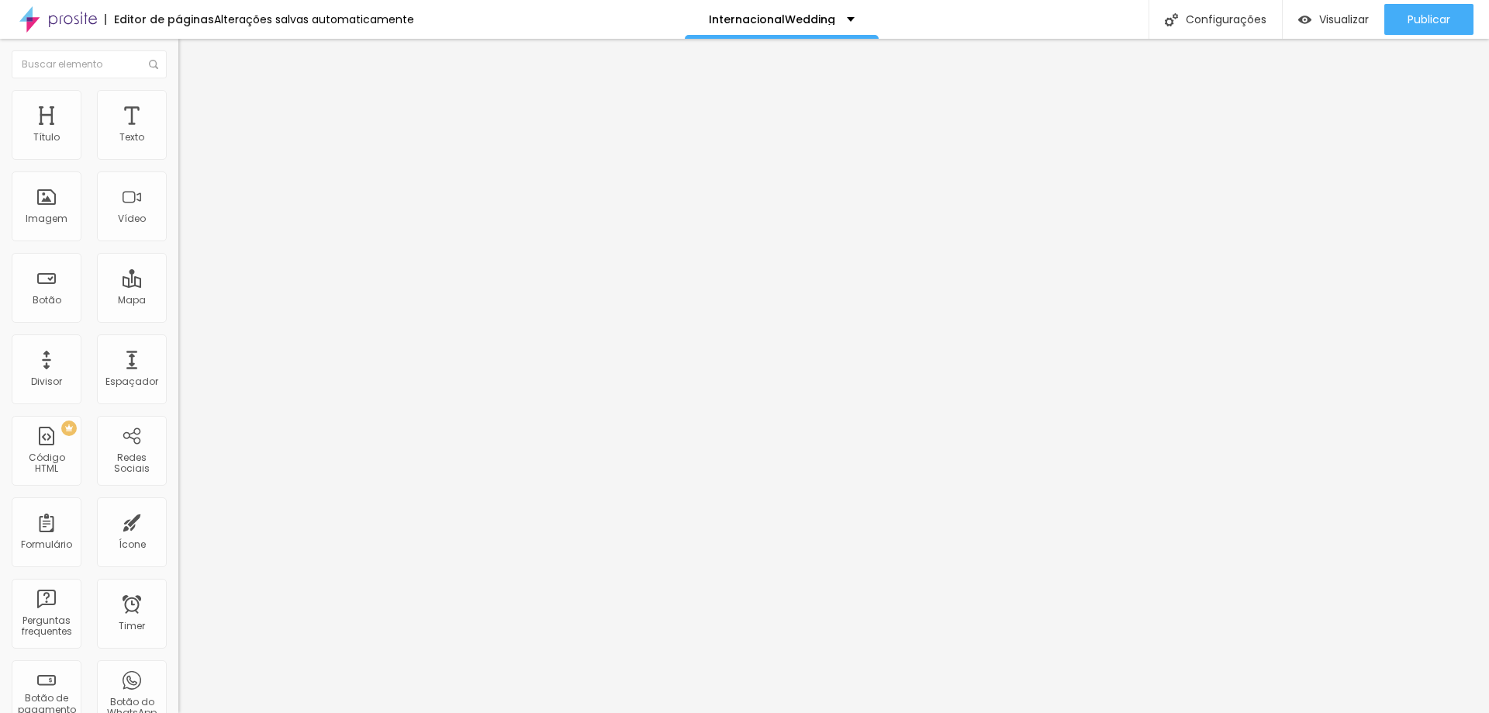
type input "18"
type input "20"
type input "29"
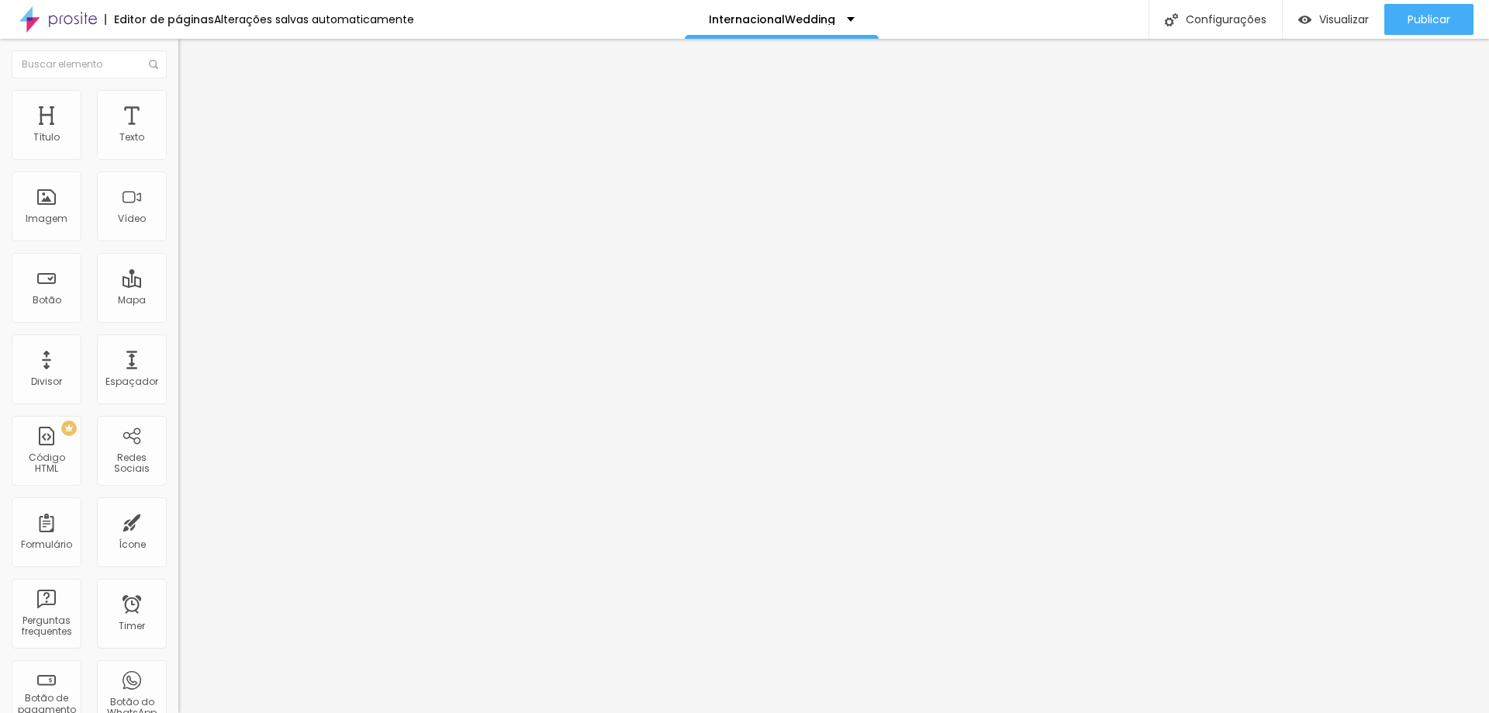
type input "30"
type input "32"
type input "33"
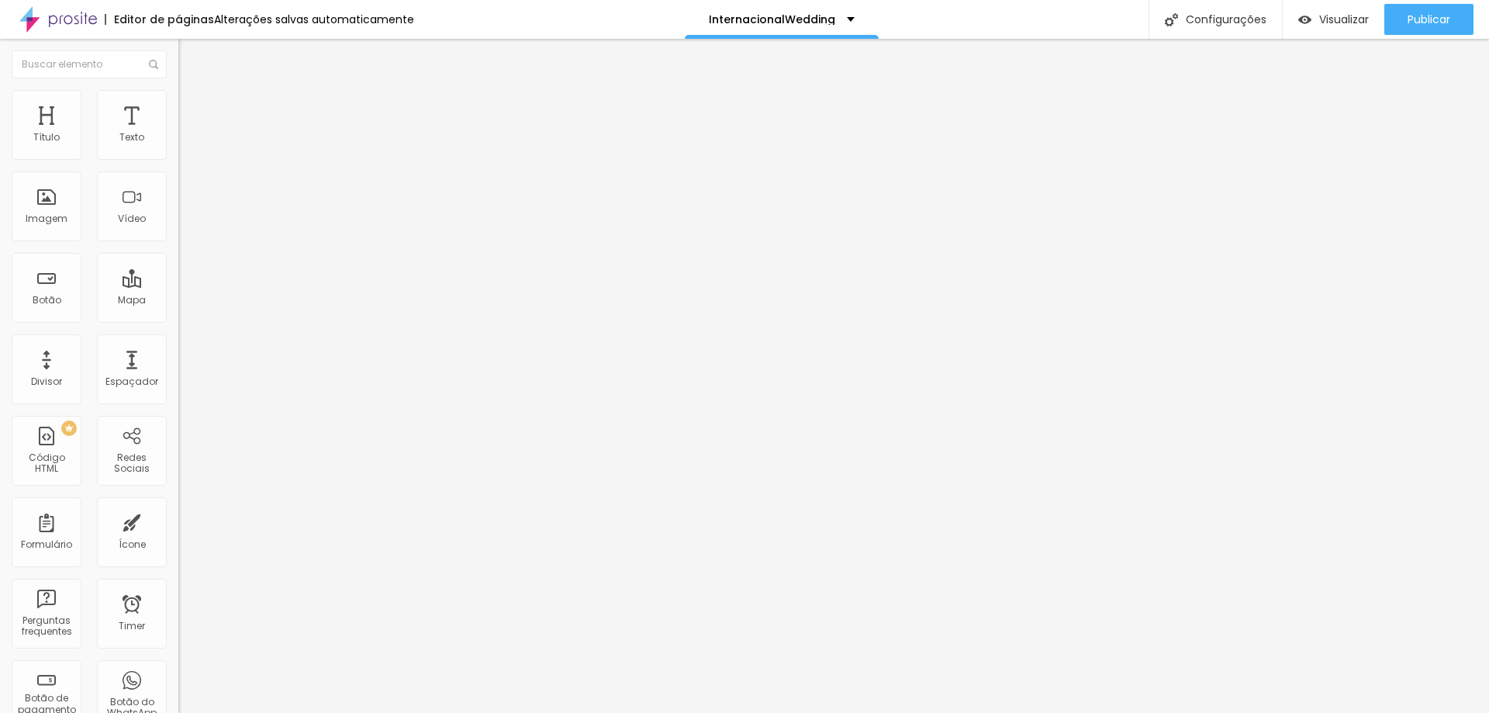
type input "33"
type input "34"
type input "35"
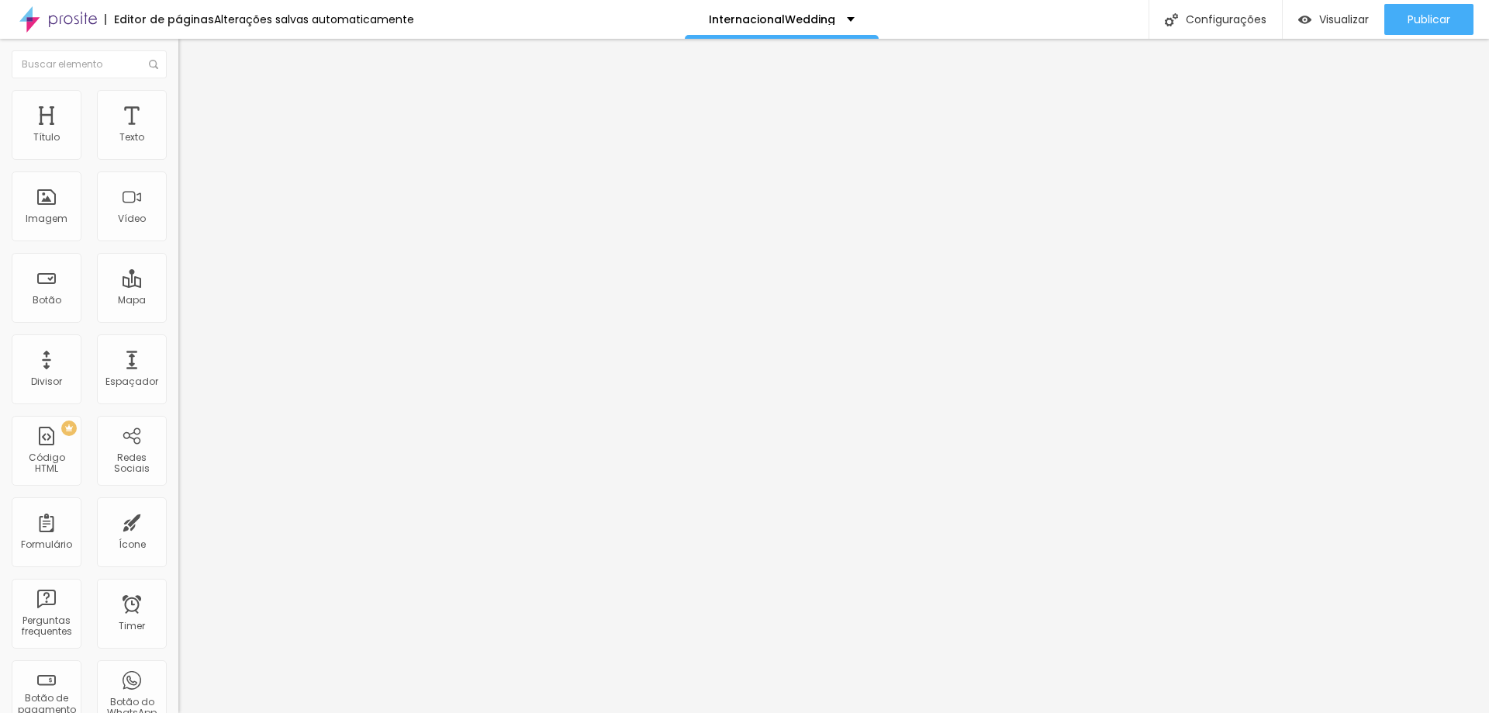
type input "36"
type input "37"
type input "39"
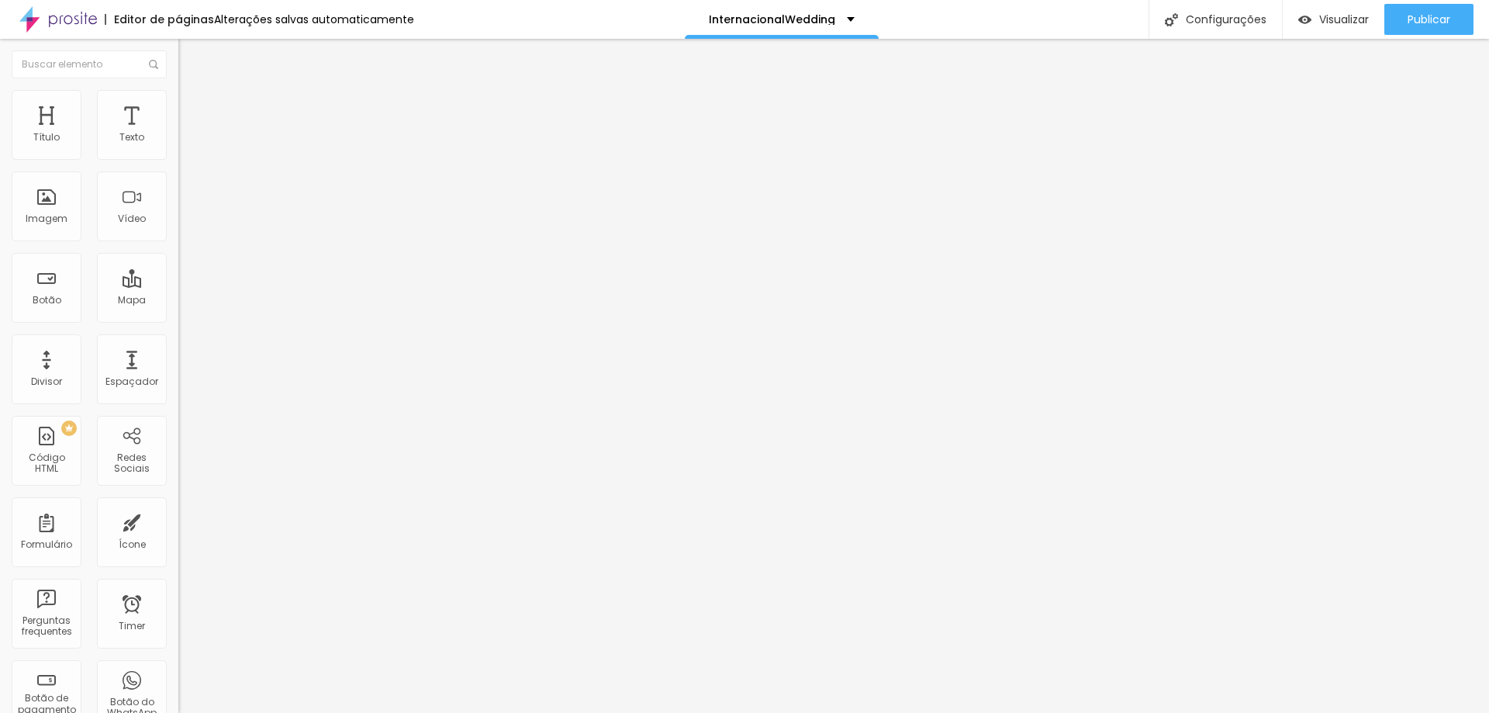
type input "39"
type input "40"
type input "42"
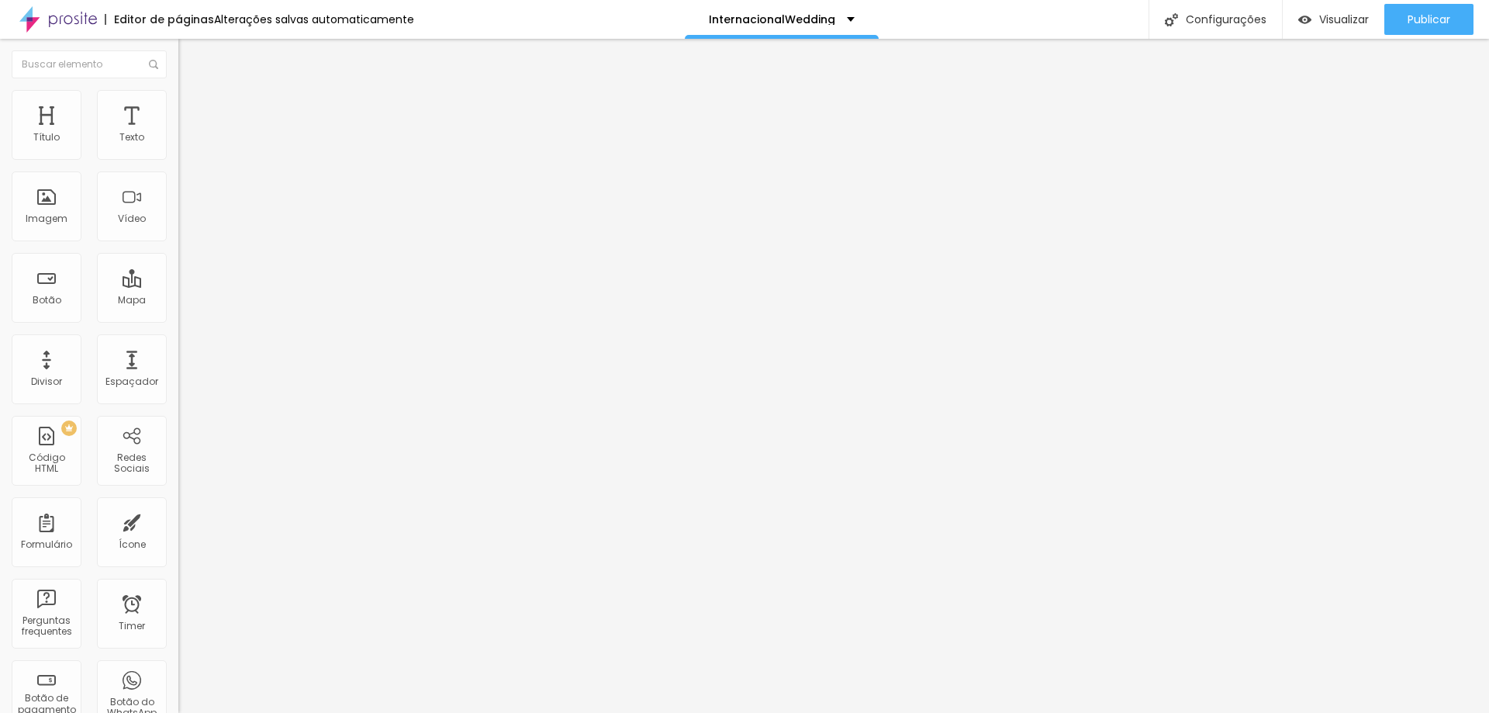
type input "44"
type input "46"
type input "49"
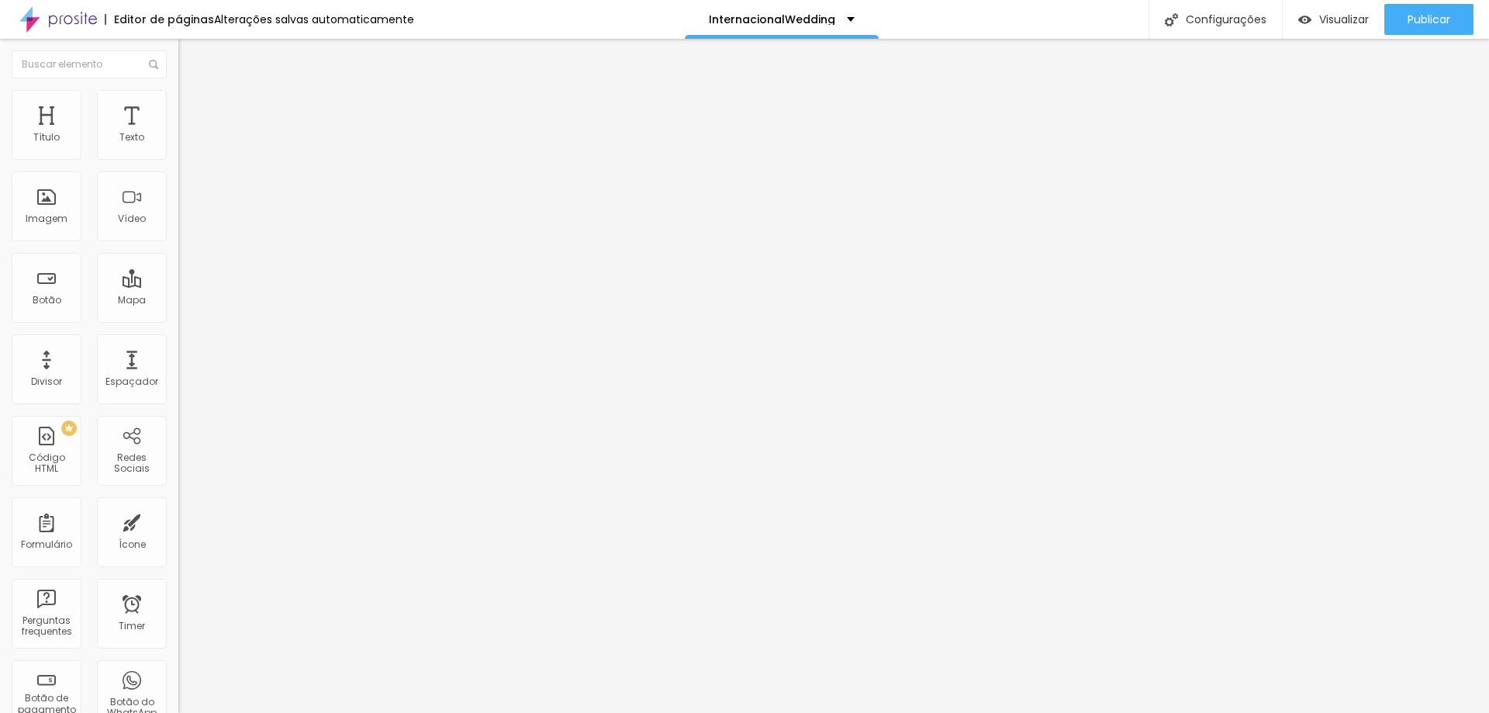
type input "49"
type input "50"
type input "52"
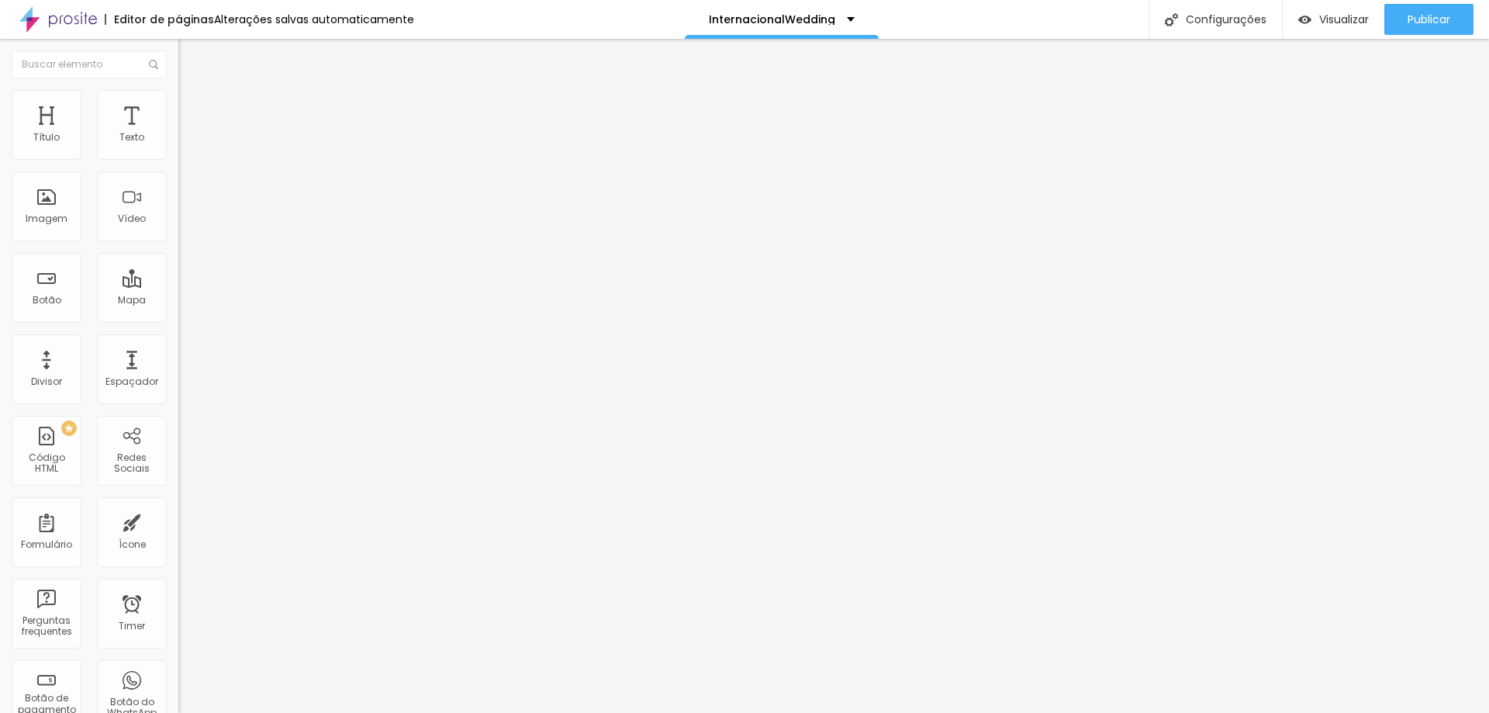
type input "53"
type input "48"
type input "41"
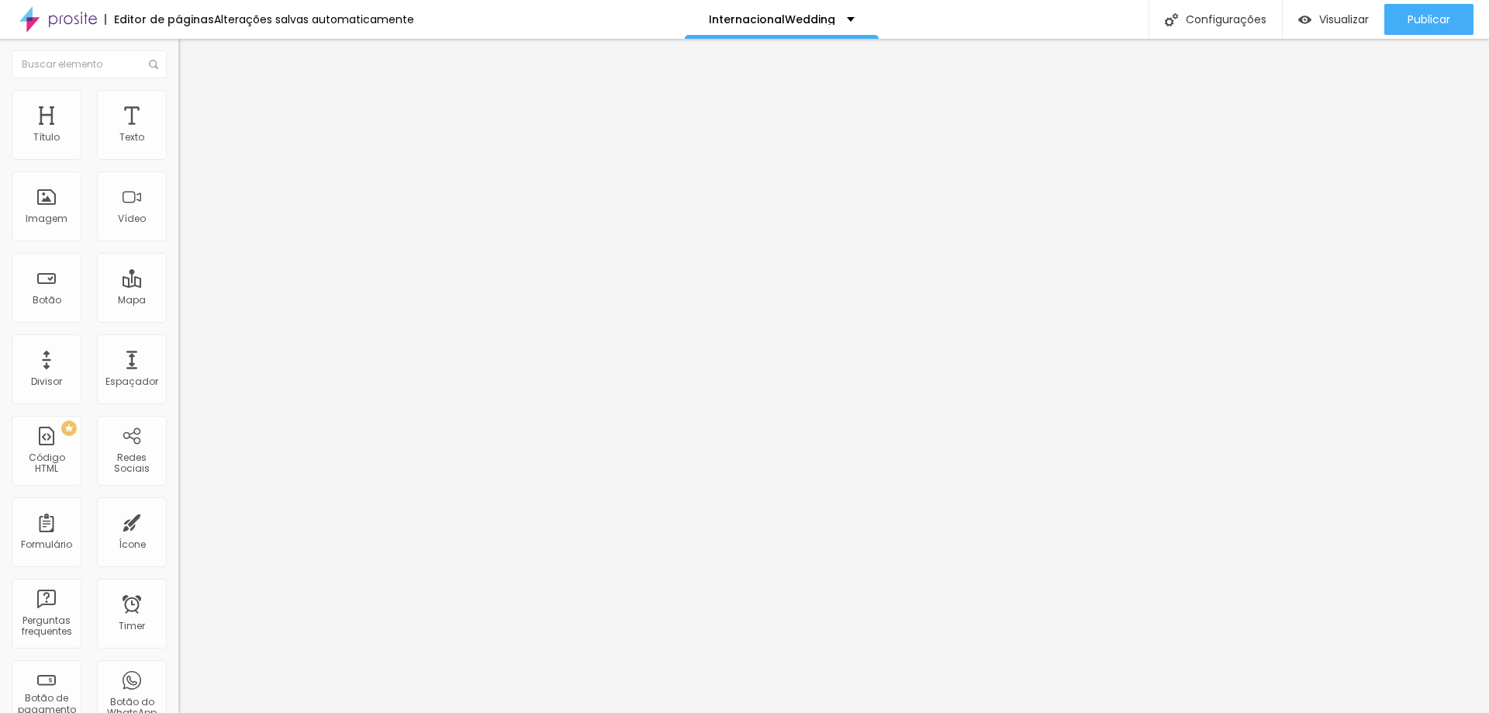
type input "41"
type input "33"
type input "30"
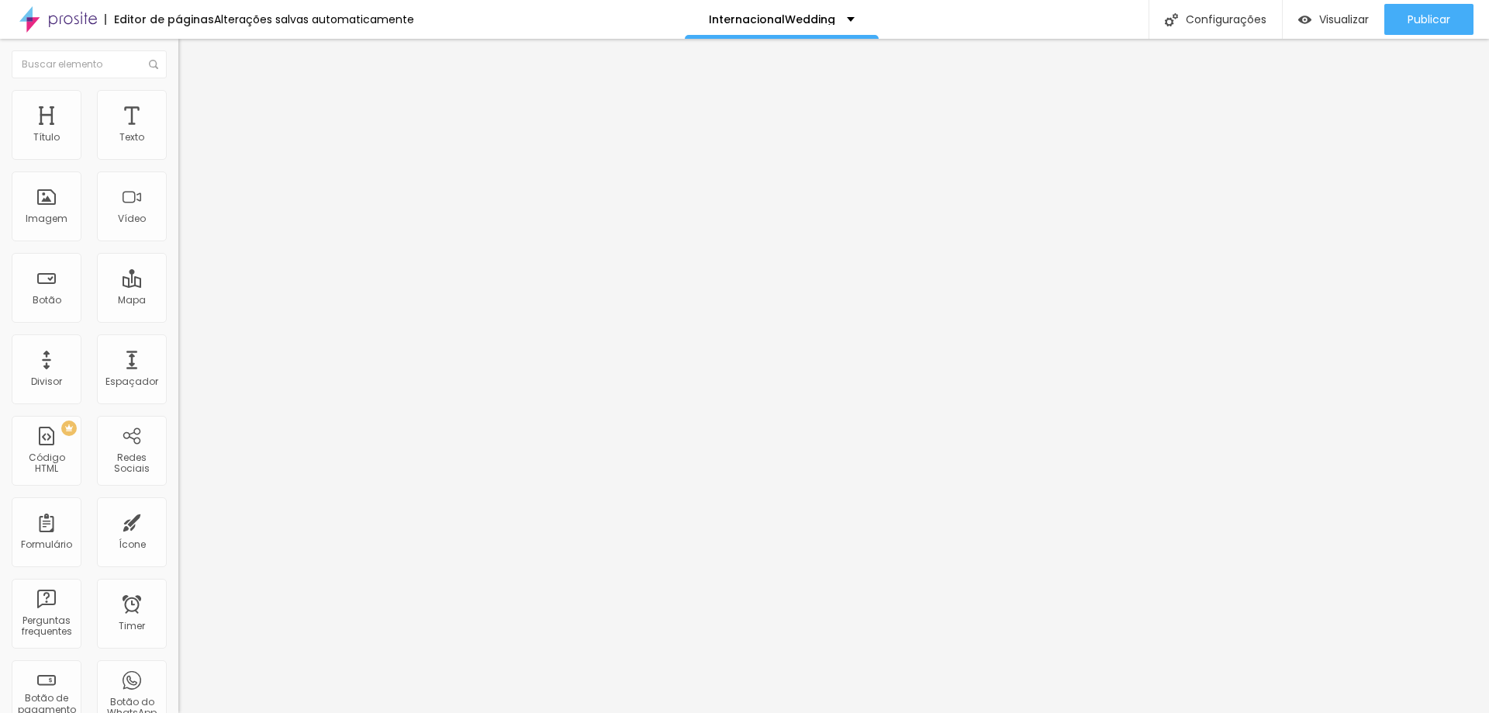
type input "29"
type input "27"
type input "26"
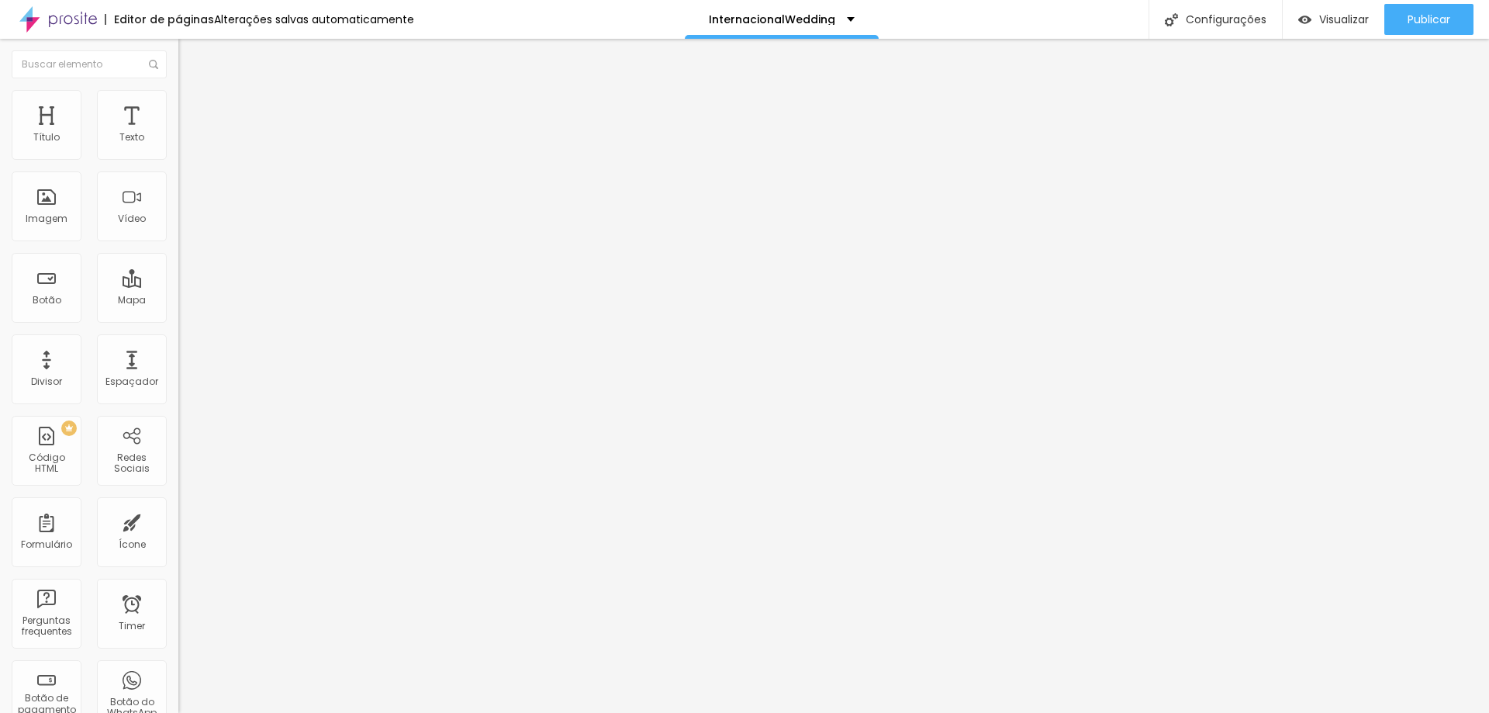
type input "26"
type input "25"
type input "24"
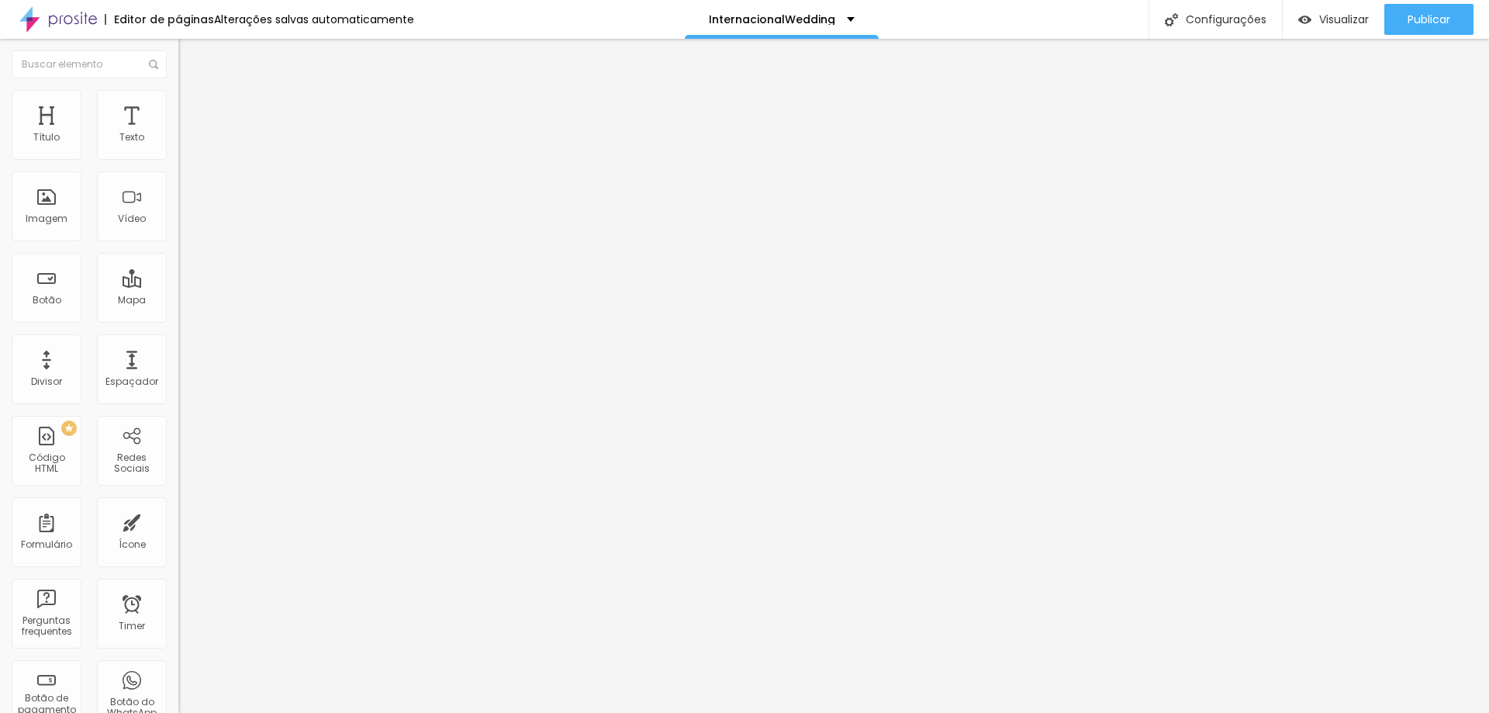
type input "23"
type input "22"
type input "20"
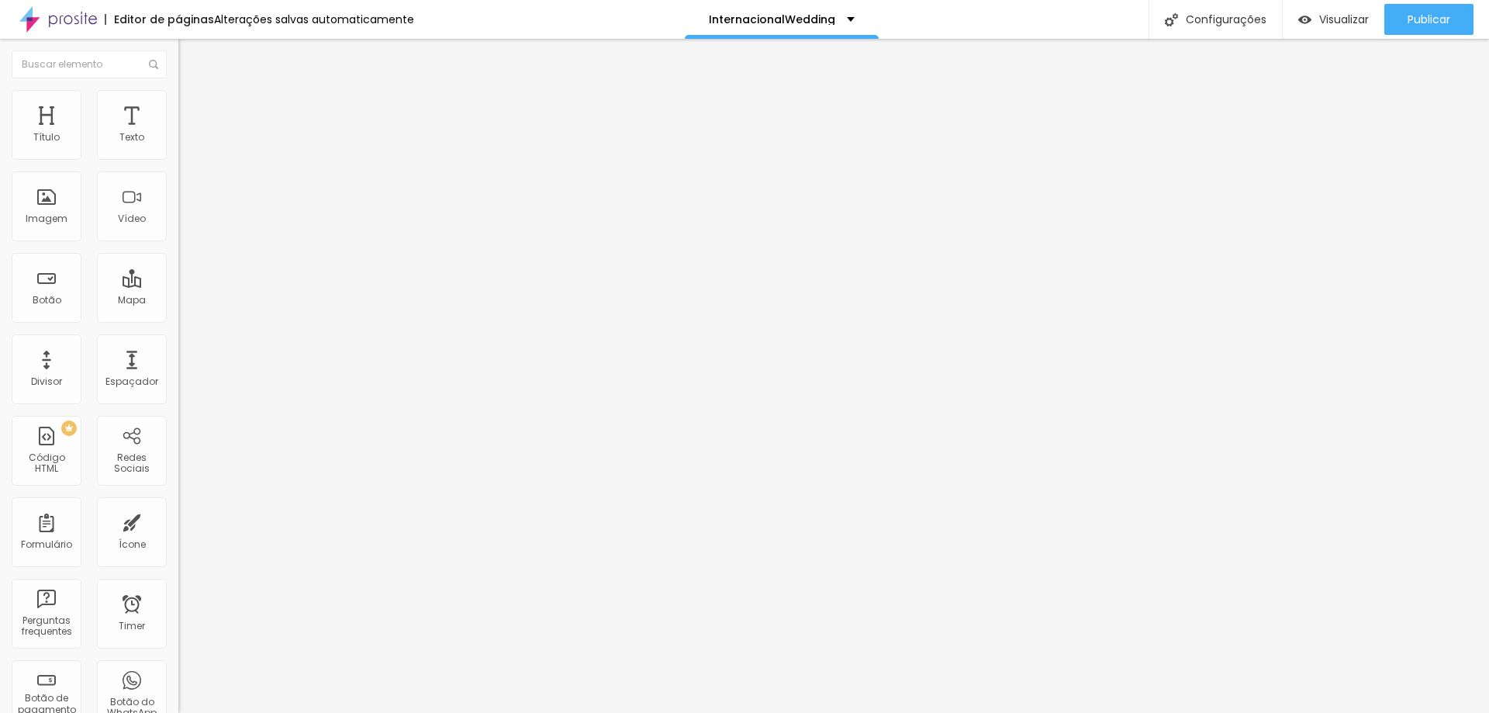
type input "20"
type input "17"
type input "14"
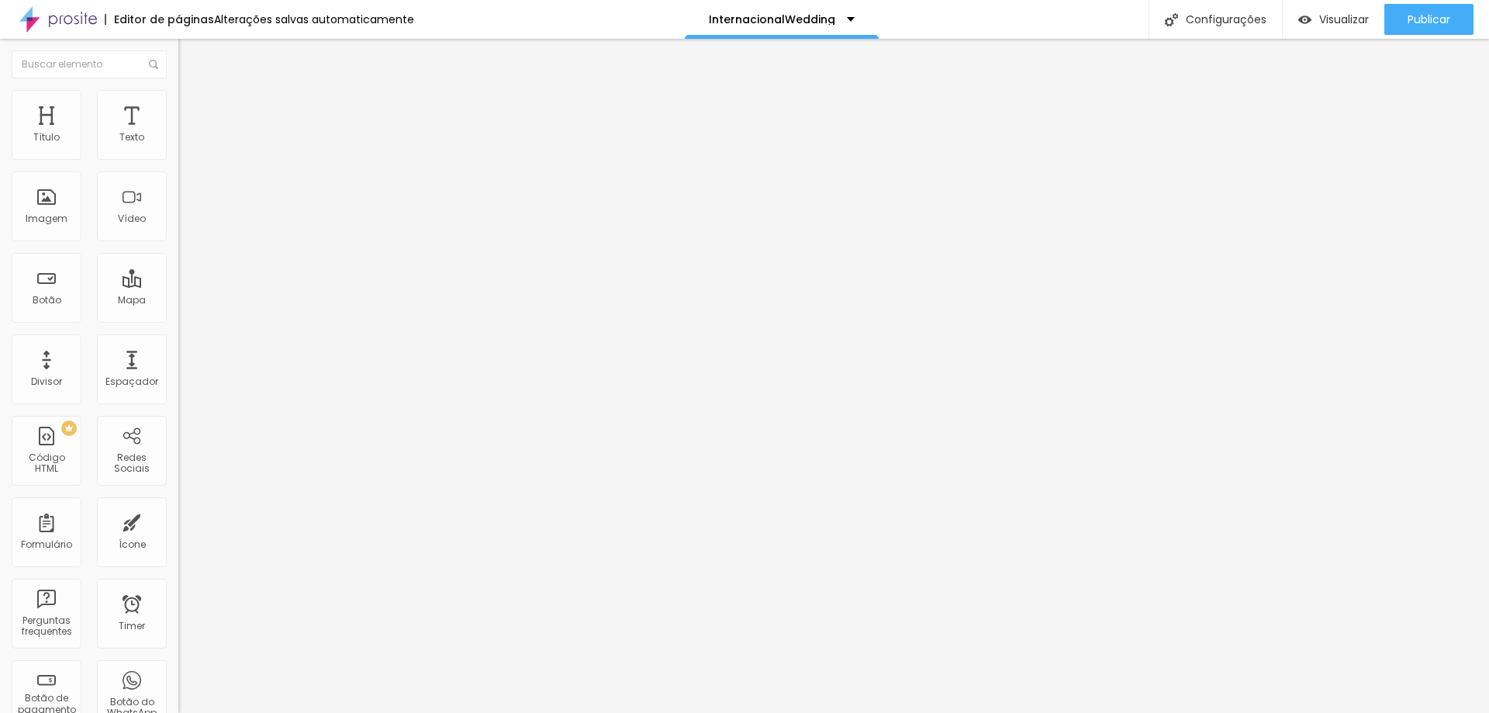
type input "12"
type input "10"
type input "7"
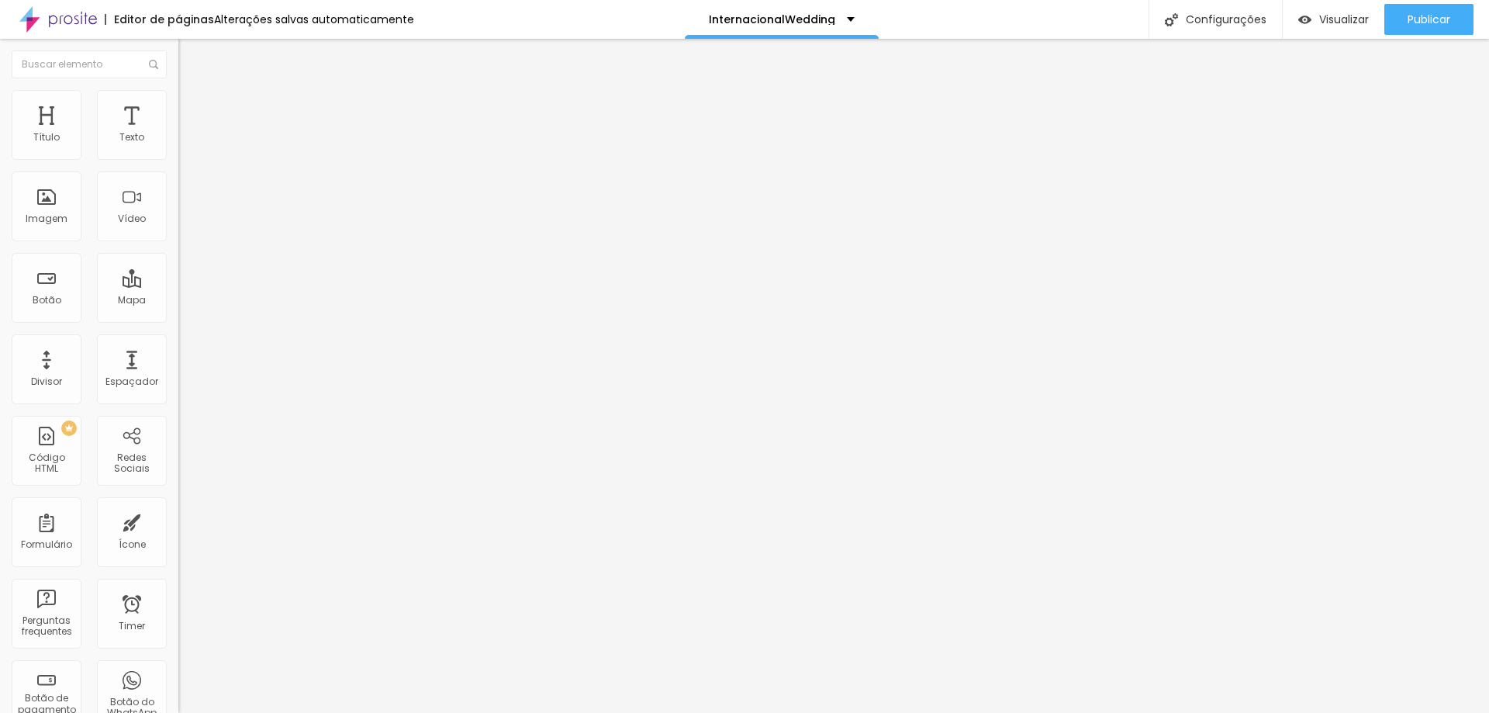
type input "7"
type input "4"
type input "2"
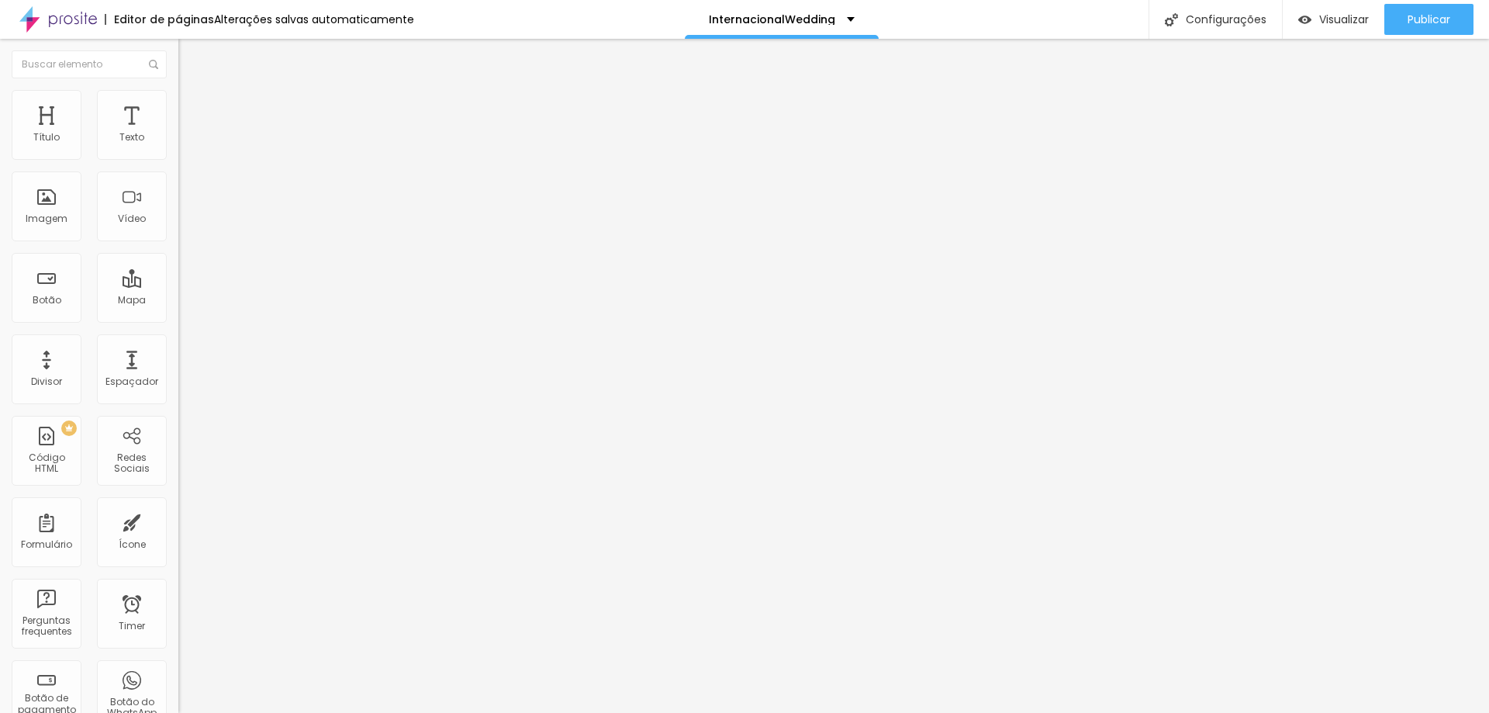
type input "1"
type input "0"
drag, startPoint x: 44, startPoint y: 155, endPoint x: 35, endPoint y: 173, distance: 20.1
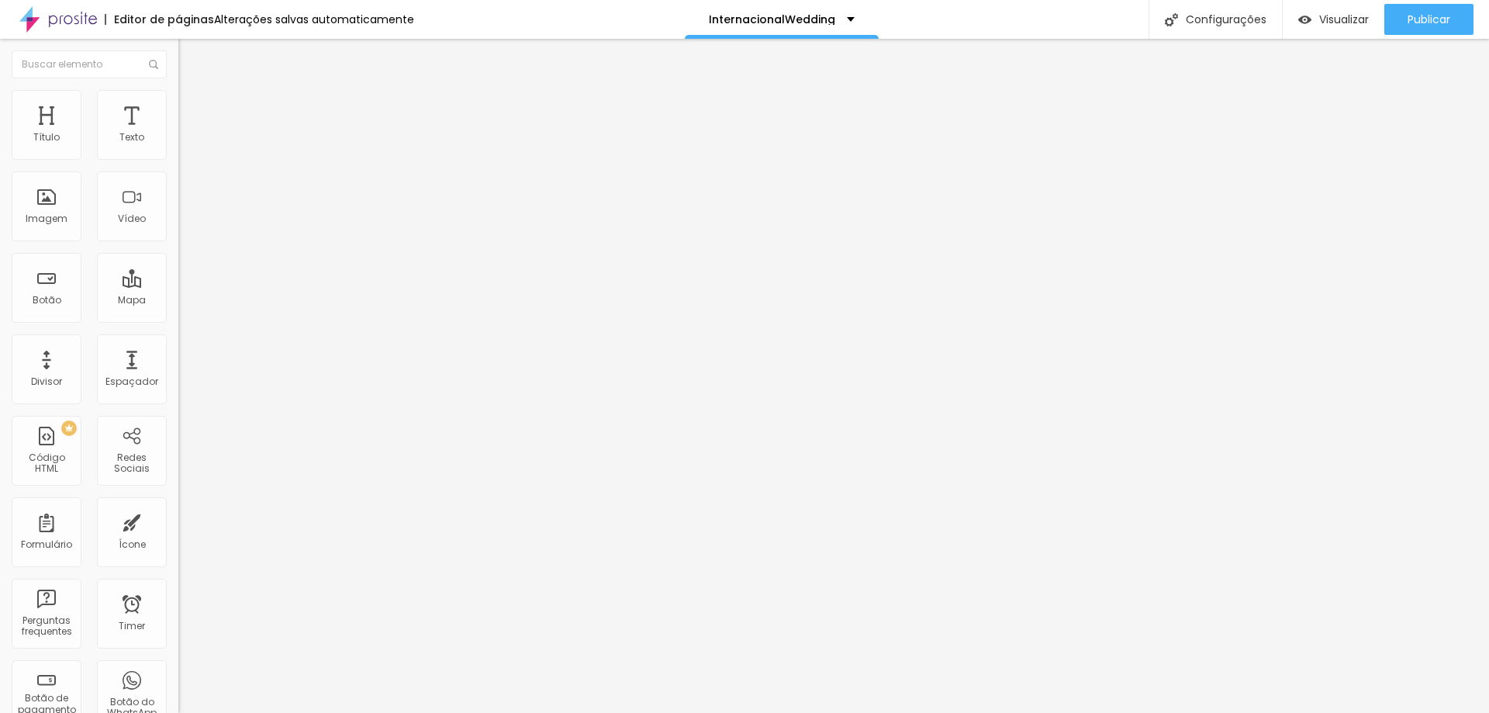
type input "0"
click at [178, 285] on input "range" at bounding box center [228, 291] width 100 height 12
click at [192, 92] on span "Estilo" at bounding box center [204, 84] width 24 height 13
click at [178, 63] on button "Editar Texto" at bounding box center [267, 57] width 178 height 36
click at [192, 92] on span "Conteúdo" at bounding box center [216, 84] width 48 height 13
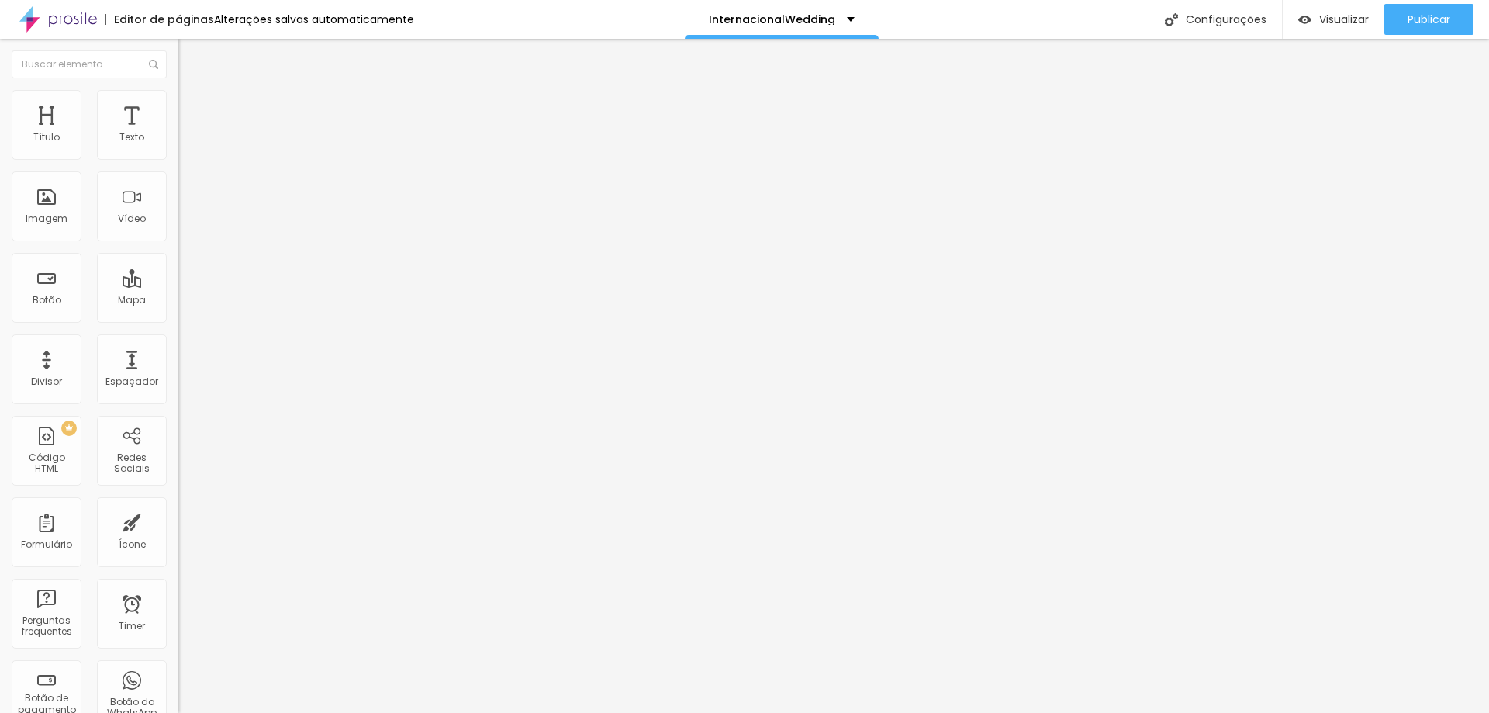
click at [190, 54] on img "button" at bounding box center [196, 56] width 12 height 12
click at [178, 95] on img at bounding box center [185, 97] width 14 height 14
click at [178, 91] on ul "Estilo Avançado" at bounding box center [267, 89] width 178 height 31
click at [178, 88] on img at bounding box center [185, 81] width 14 height 14
click at [190, 57] on img "button" at bounding box center [196, 56] width 12 height 12
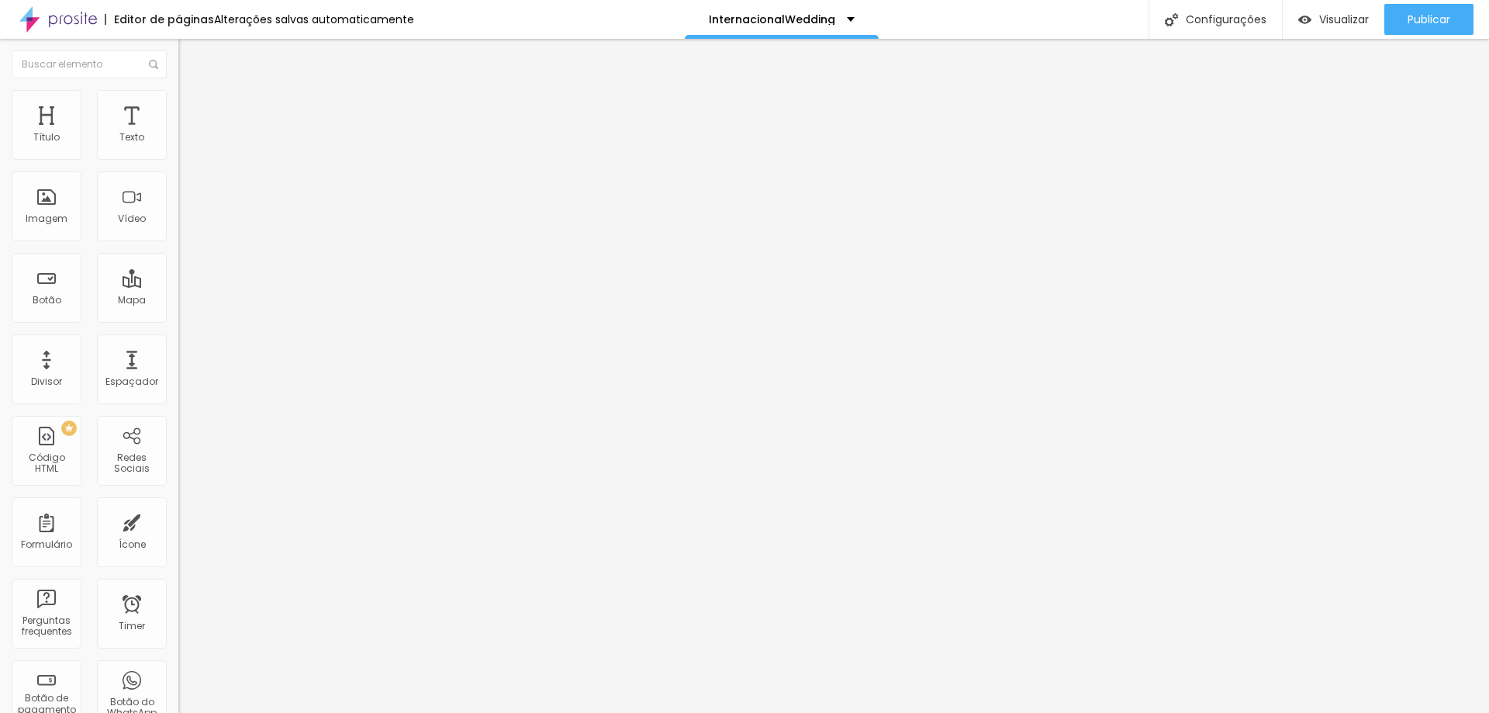
click at [190, 54] on img "button" at bounding box center [196, 56] width 12 height 12
click at [1418, 18] on span "Publicar" at bounding box center [1429, 19] width 43 height 12
